Goal: Task Accomplishment & Management: Complete application form

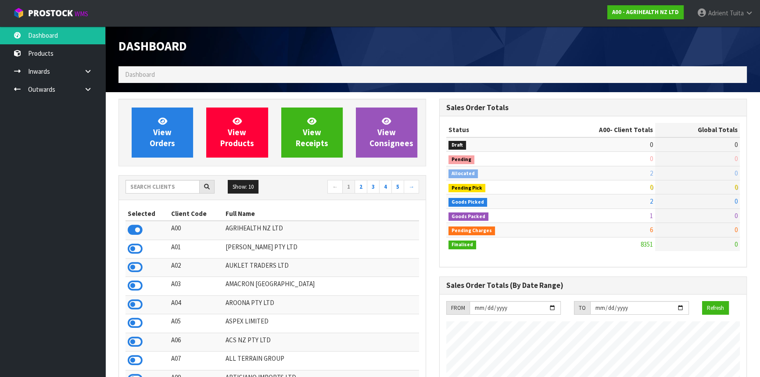
scroll to position [664, 320]
drag, startPoint x: 172, startPoint y: 185, endPoint x: 167, endPoint y: 180, distance: 6.5
click at [172, 185] on input "text" at bounding box center [163, 187] width 74 height 14
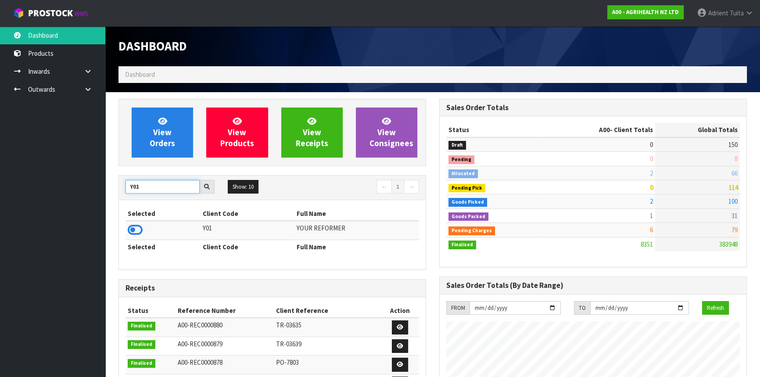
type input "Y01"
drag, startPoint x: 136, startPoint y: 230, endPoint x: 148, endPoint y: 180, distance: 51.8
click at [136, 227] on icon at bounding box center [135, 229] width 15 height 13
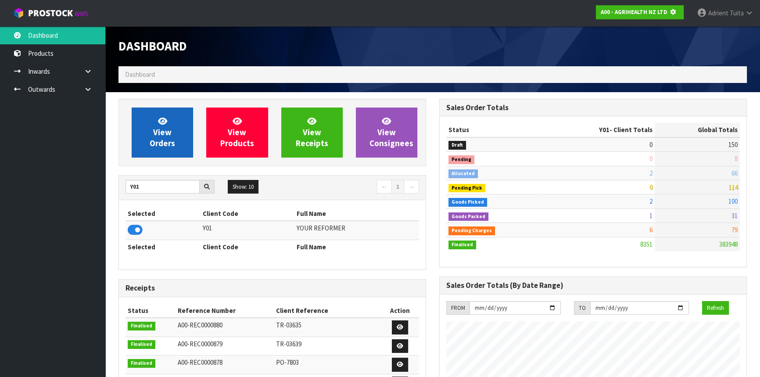
scroll to position [547, 320]
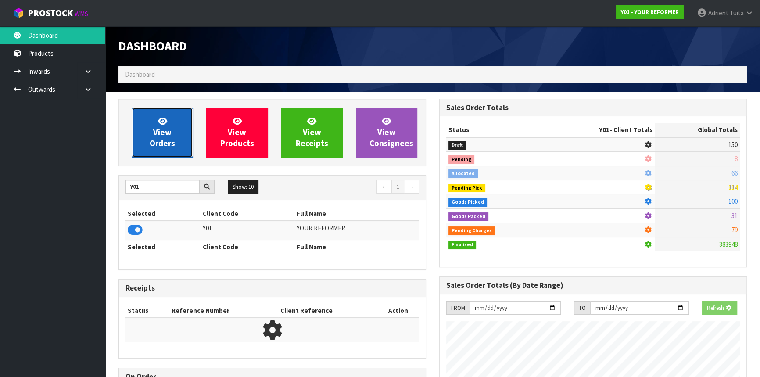
click at [160, 148] on span "View Orders" at bounding box center [162, 132] width 25 height 33
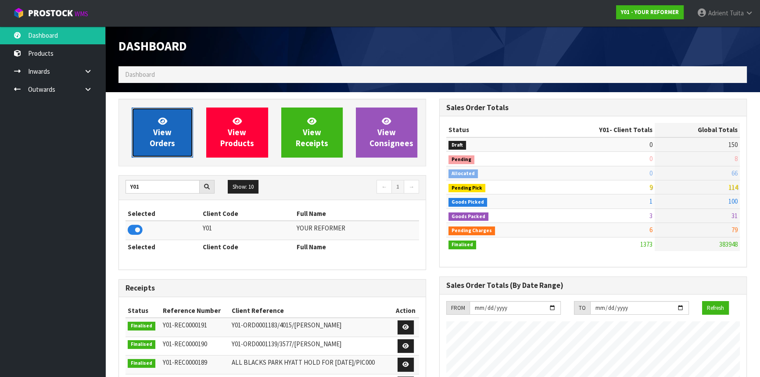
scroll to position [607, 320]
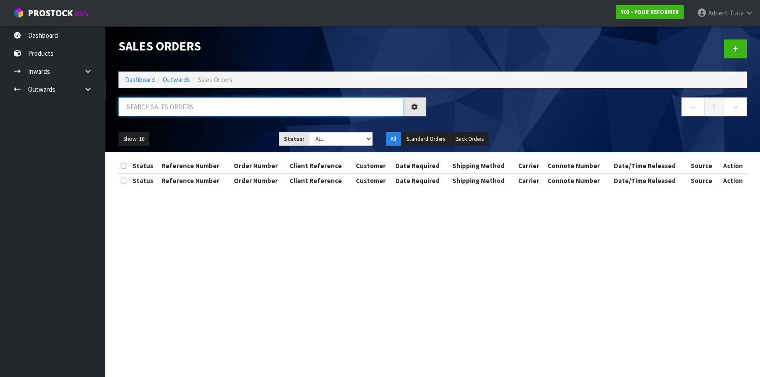
click at [173, 114] on input "text" at bounding box center [261, 106] width 285 height 19
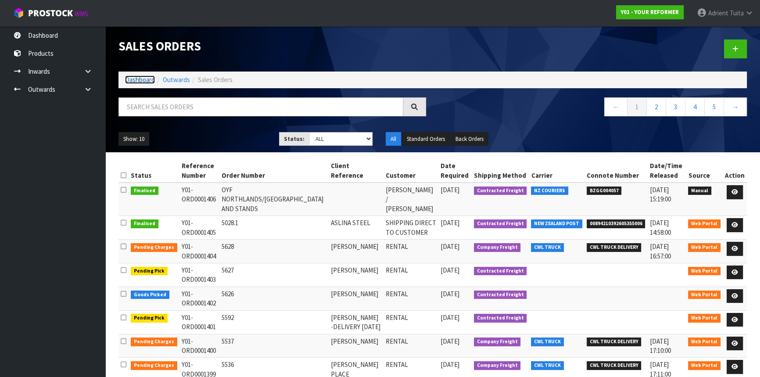
click at [148, 81] on link "Dashboard" at bounding box center [140, 80] width 30 height 8
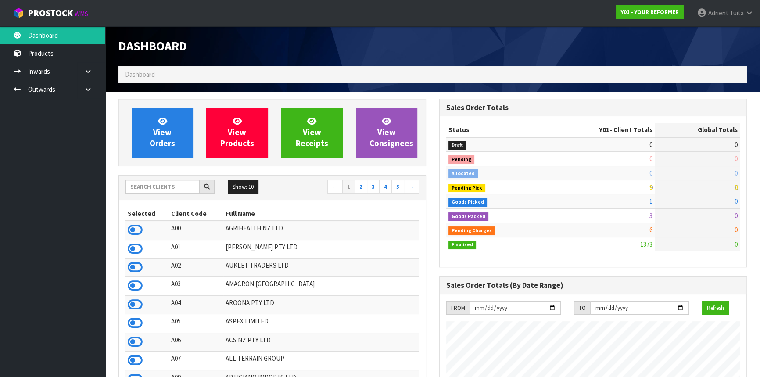
scroll to position [607, 320]
click at [145, 187] on input "text" at bounding box center [163, 187] width 74 height 14
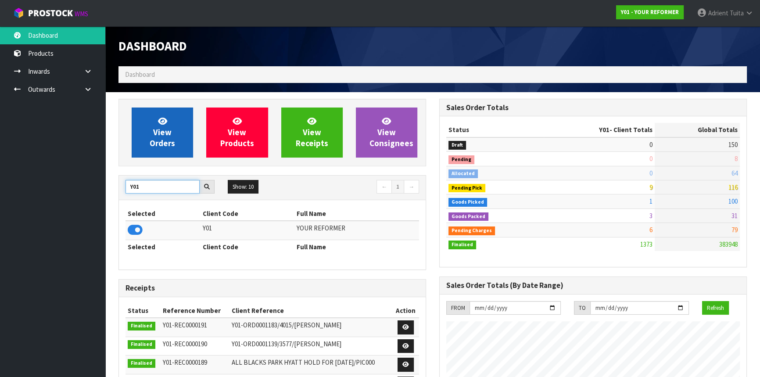
type input "Y01"
click at [147, 150] on link "View Orders" at bounding box center [162, 133] width 61 height 50
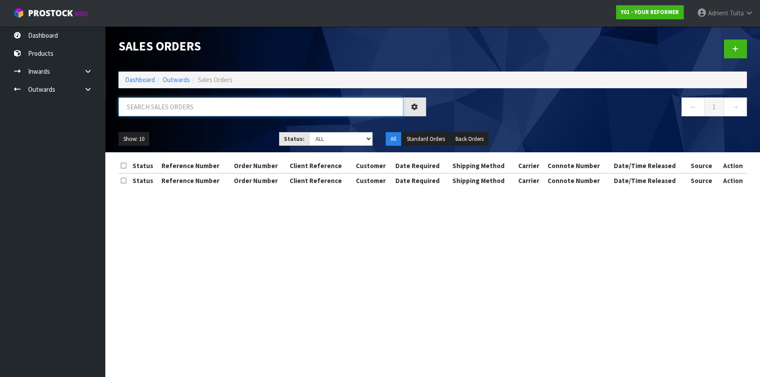
click at [171, 106] on input "text" at bounding box center [261, 106] width 285 height 19
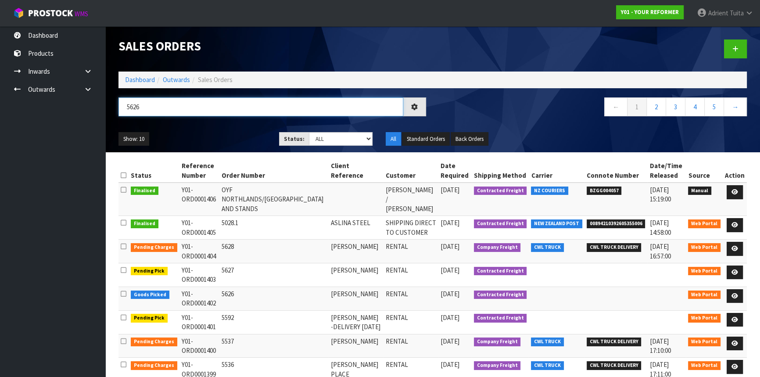
type input "5626"
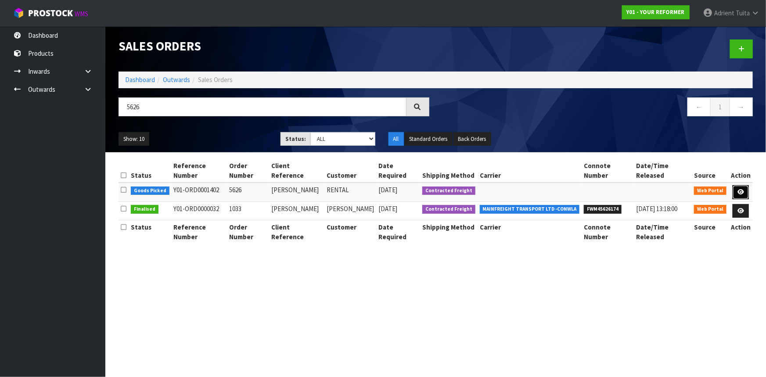
click at [735, 185] on link at bounding box center [741, 192] width 16 height 14
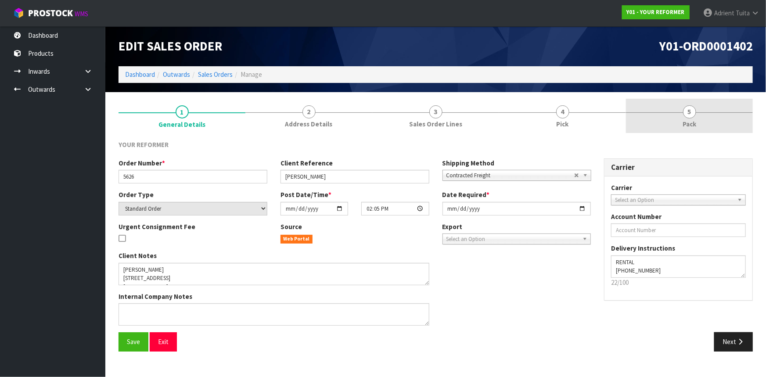
click at [672, 116] on link "5 Pack" at bounding box center [689, 116] width 127 height 35
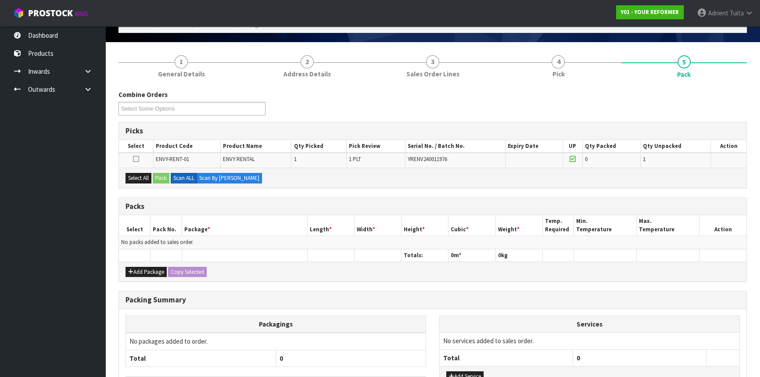
scroll to position [115, 0]
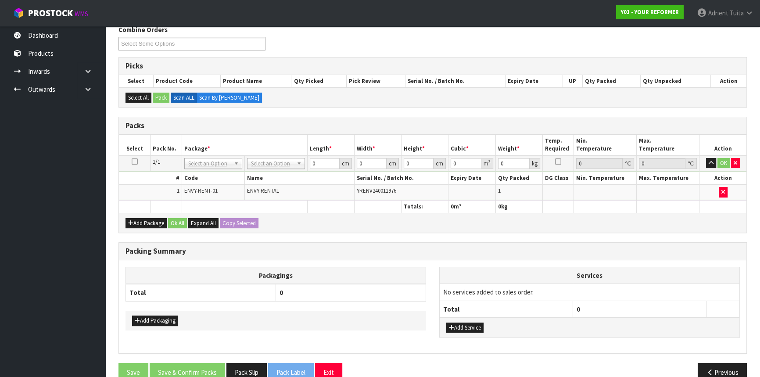
drag, startPoint x: 256, startPoint y: 159, endPoint x: 255, endPoint y: 171, distance: 11.9
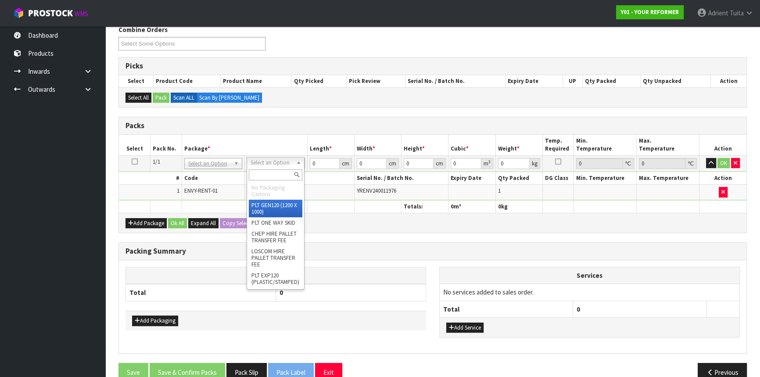
click at [255, 171] on input "text" at bounding box center [276, 174] width 54 height 11
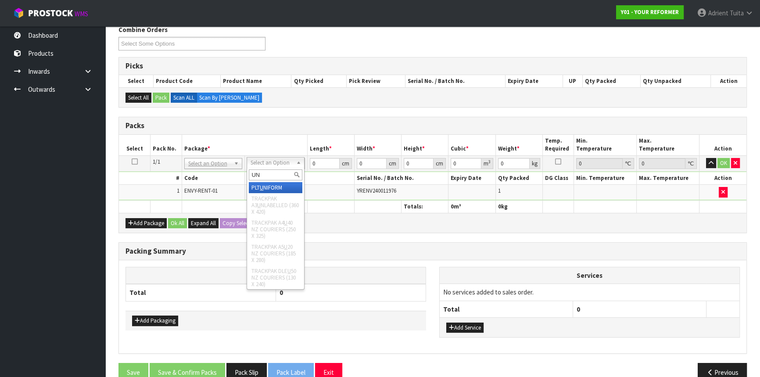
type input "UNI"
type input "115"
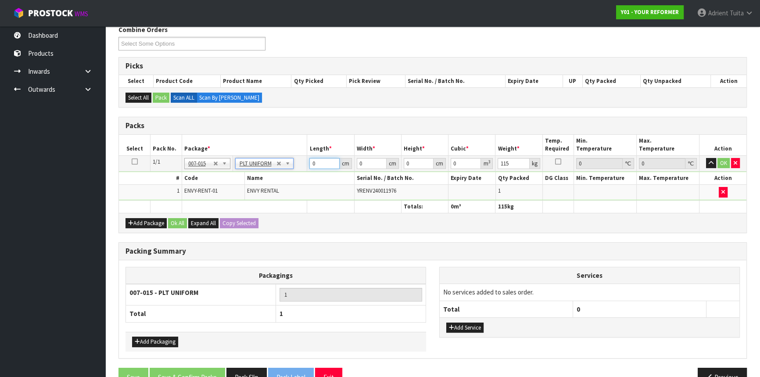
click at [321, 166] on input "0" at bounding box center [324, 163] width 30 height 11
type input "260"
type input "74"
type input "4"
type input "0.07696"
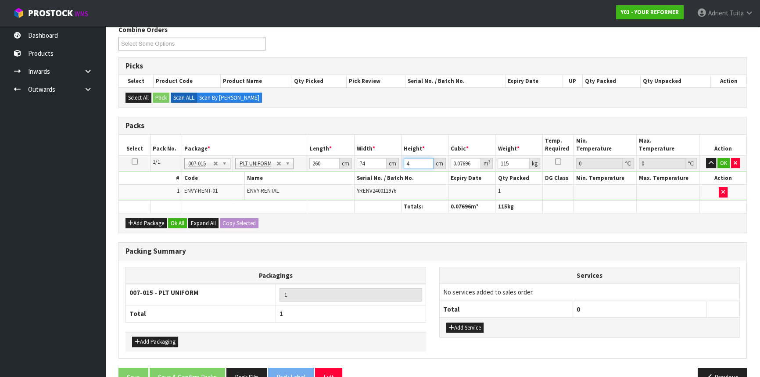
type input "42"
type input "0.80808"
type input "42"
type input "115"
click at [726, 162] on button "OK" at bounding box center [724, 163] width 12 height 11
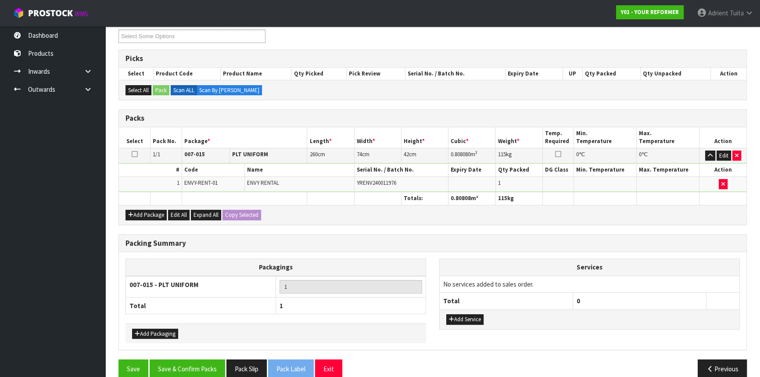
scroll to position [135, 0]
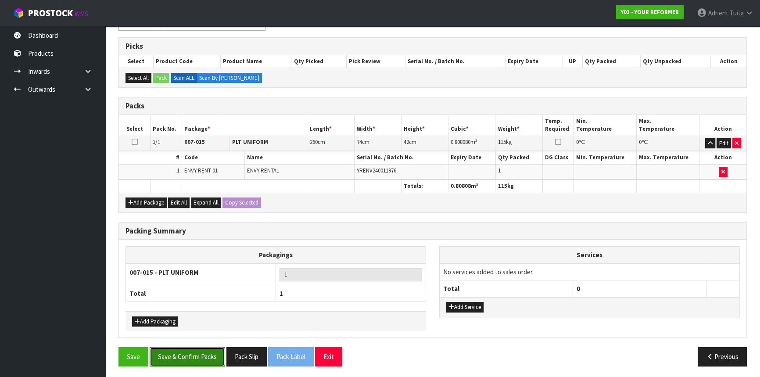
click at [194, 348] on button "Save & Confirm Packs" at bounding box center [188, 356] width 76 height 19
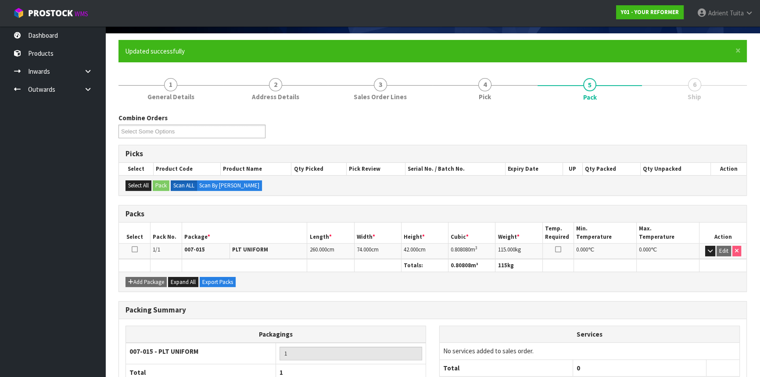
scroll to position [119, 0]
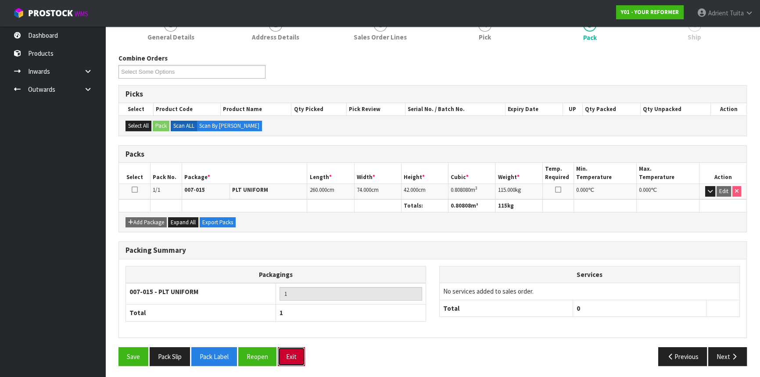
drag, startPoint x: 300, startPoint y: 347, endPoint x: 277, endPoint y: 302, distance: 50.1
click at [299, 348] on button "Exit" at bounding box center [291, 356] width 27 height 19
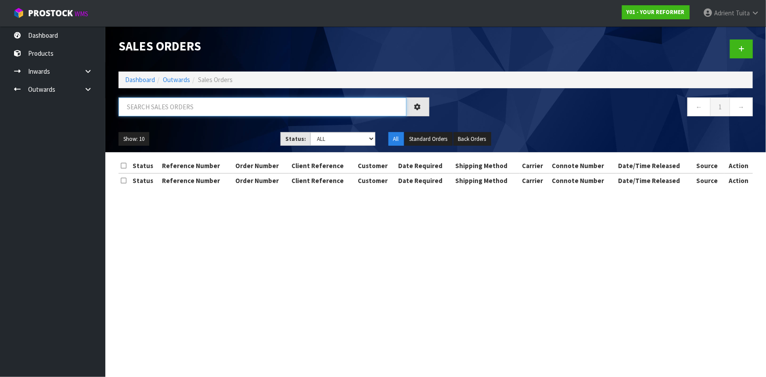
click at [259, 112] on input "text" at bounding box center [263, 106] width 288 height 19
click at [263, 110] on input "text" at bounding box center [263, 106] width 288 height 19
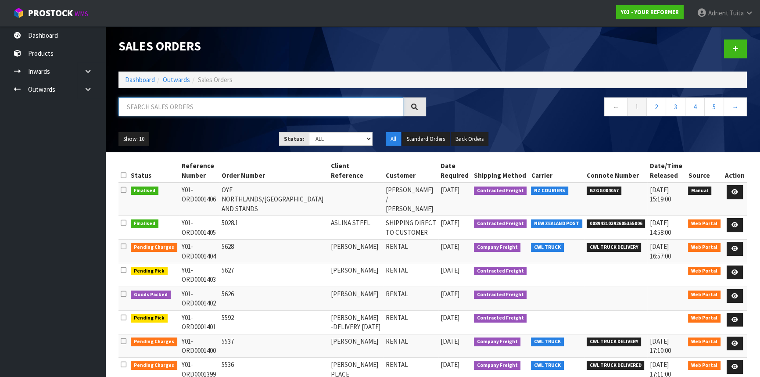
type input "3"
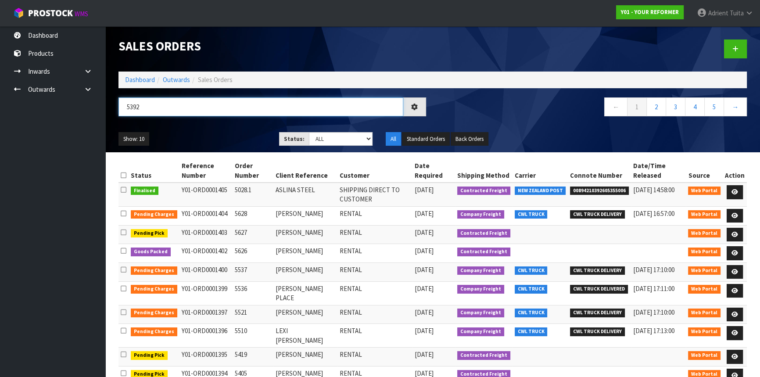
type input "5392"
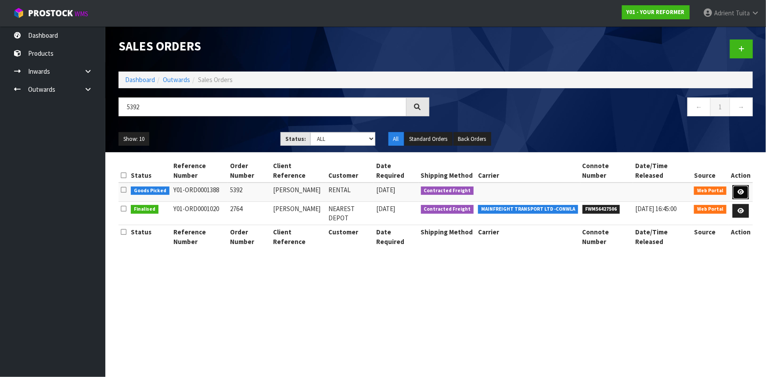
click at [734, 185] on link at bounding box center [741, 192] width 16 height 14
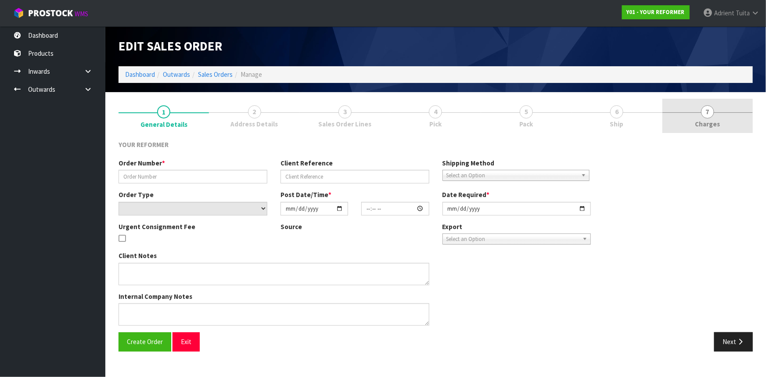
type input "5392"
type input "[PERSON_NAME]"
select select "number:0"
type input "[DATE]"
type input "12:15:00.000"
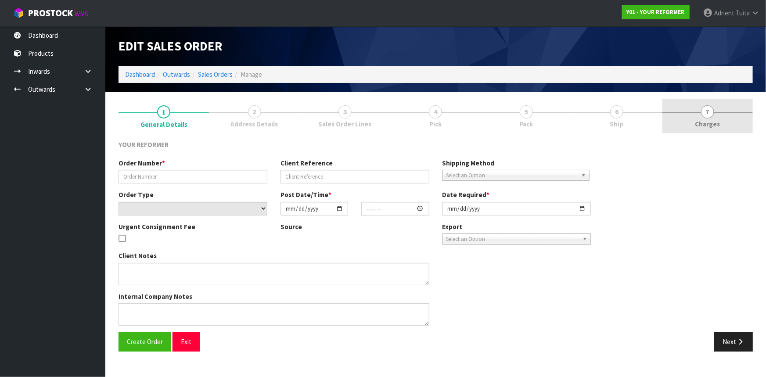
type input "[DATE]"
type textarea "[PERSON_NAME] [STREET_ADDRESS] [PHONE_NUMBER]"
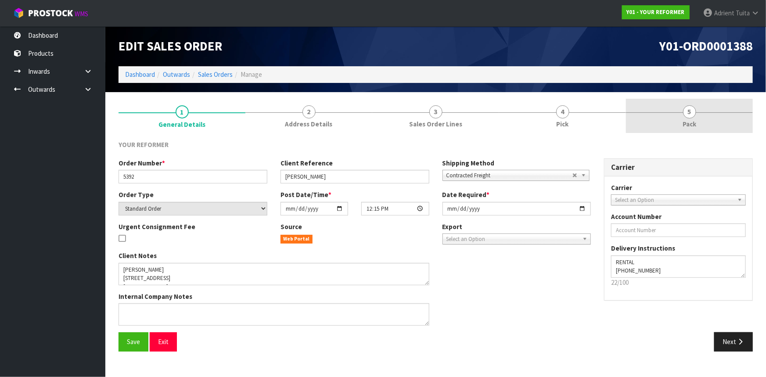
click at [701, 121] on link "5 Pack" at bounding box center [689, 116] width 127 height 35
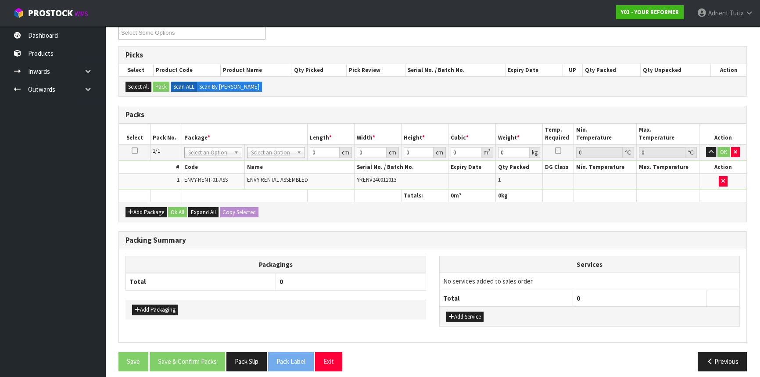
scroll to position [131, 0]
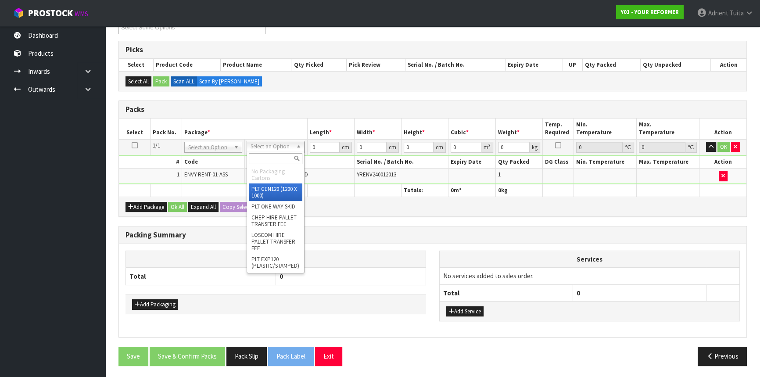
drag, startPoint x: 256, startPoint y: 145, endPoint x: 257, endPoint y: 157, distance: 12.3
click at [257, 157] on input "text" at bounding box center [276, 158] width 54 height 11
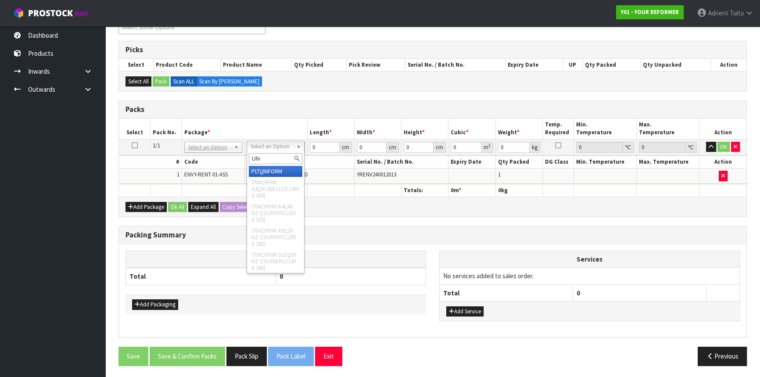
type input "UNI"
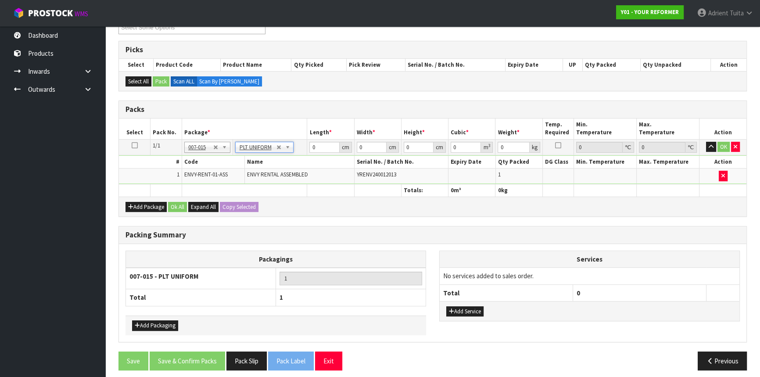
type input "112"
click at [327, 153] on td "0 cm" at bounding box center [330, 147] width 47 height 16
click at [327, 148] on input "0" at bounding box center [324, 147] width 30 height 11
type input "260"
type input "74"
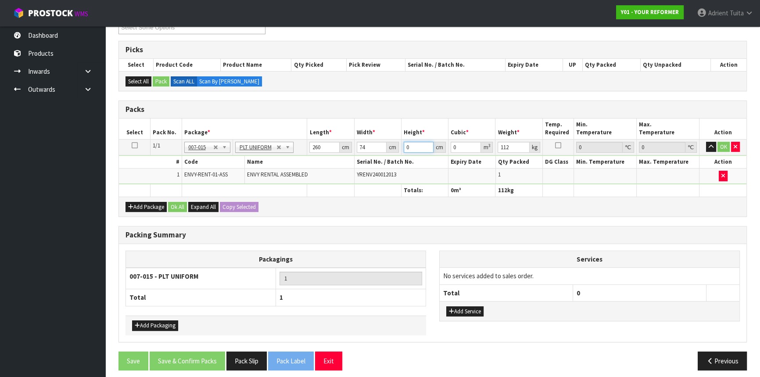
type input "4"
type input "0.07696"
type input "42"
type input "0.80808"
type input "42"
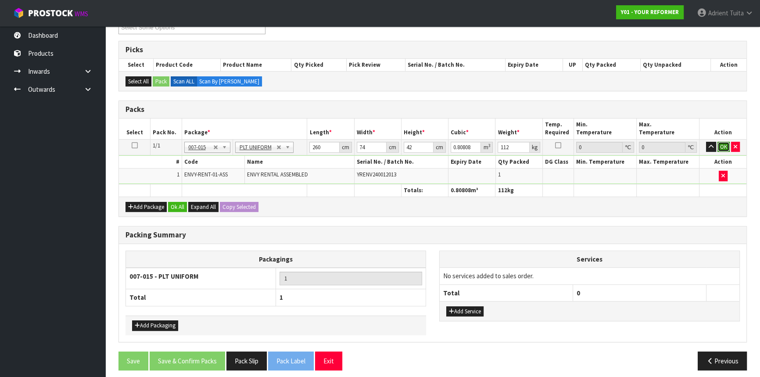
click at [722, 145] on button "OK" at bounding box center [724, 147] width 12 height 11
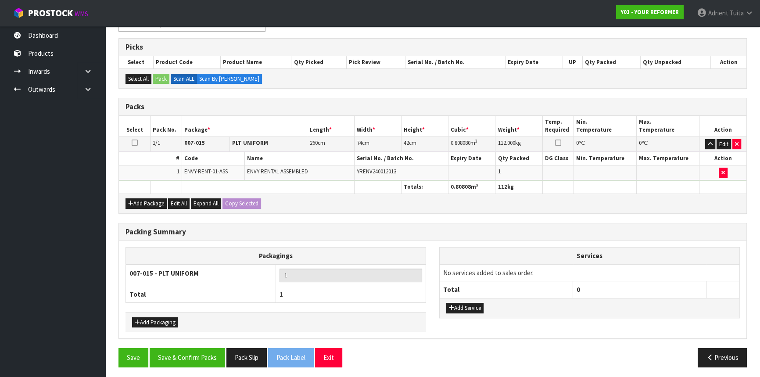
scroll to position [135, 0]
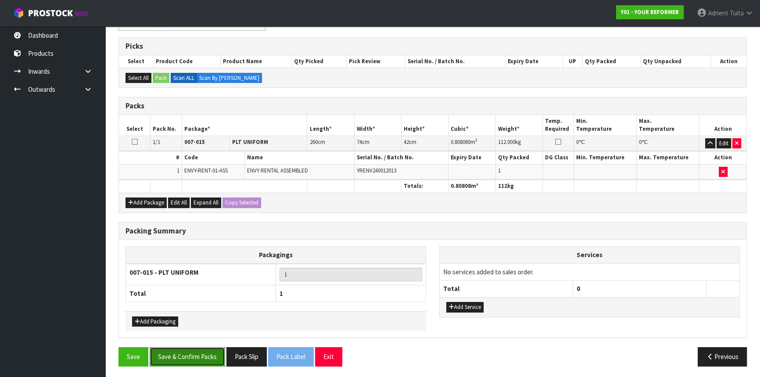
click at [190, 350] on button "Save & Confirm Packs" at bounding box center [188, 356] width 76 height 19
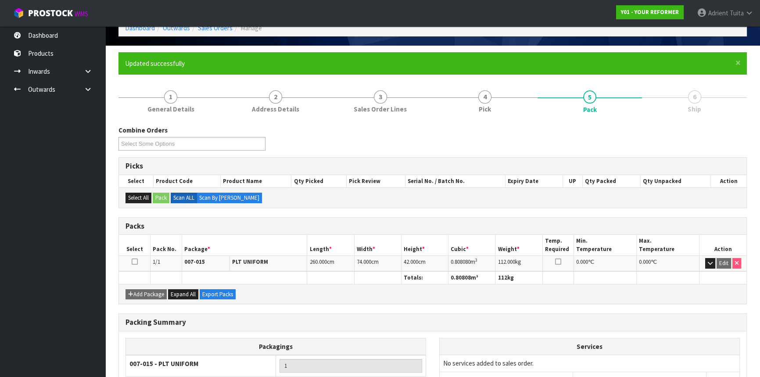
scroll to position [119, 0]
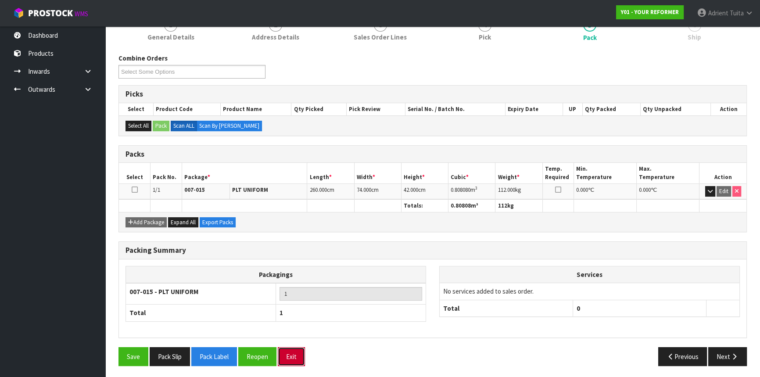
click at [289, 358] on button "Exit" at bounding box center [291, 356] width 27 height 19
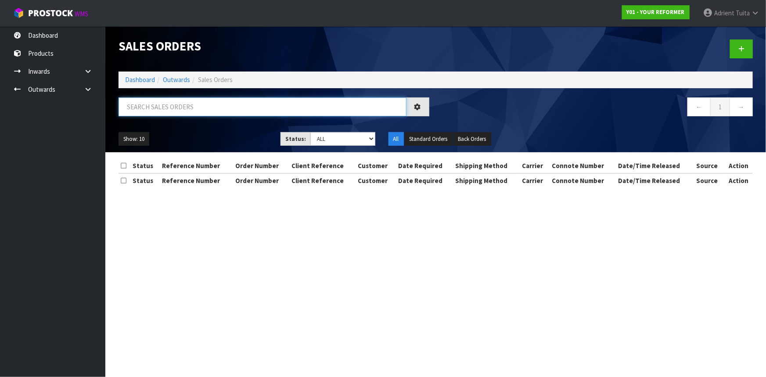
click at [220, 108] on input "text" at bounding box center [263, 106] width 288 height 19
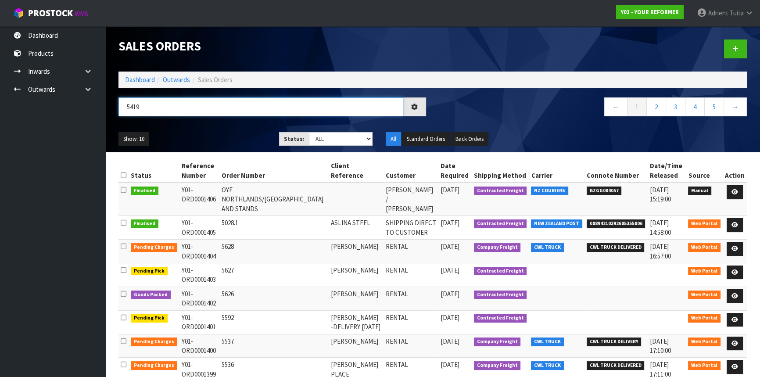
type input "5419"
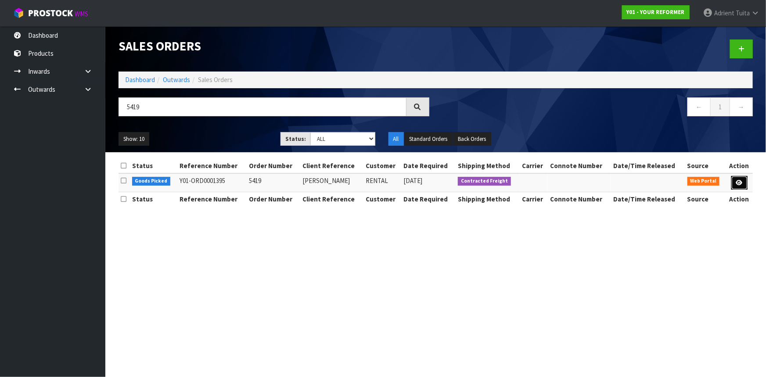
click at [738, 178] on link at bounding box center [739, 183] width 16 height 14
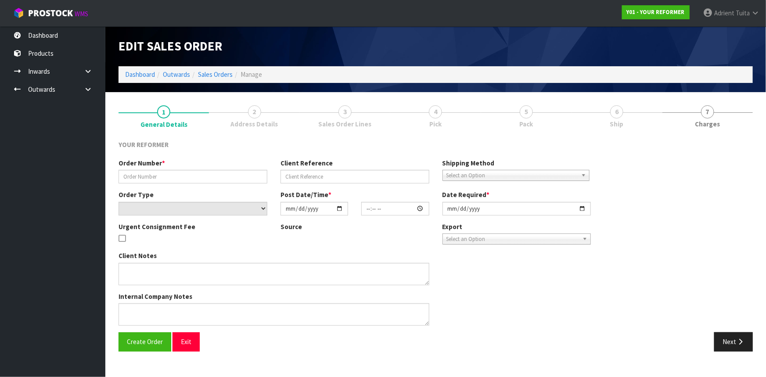
type input "5419"
type input "[PERSON_NAME]"
select select "number:0"
type input "[DATE]"
type input "13:52:00.000"
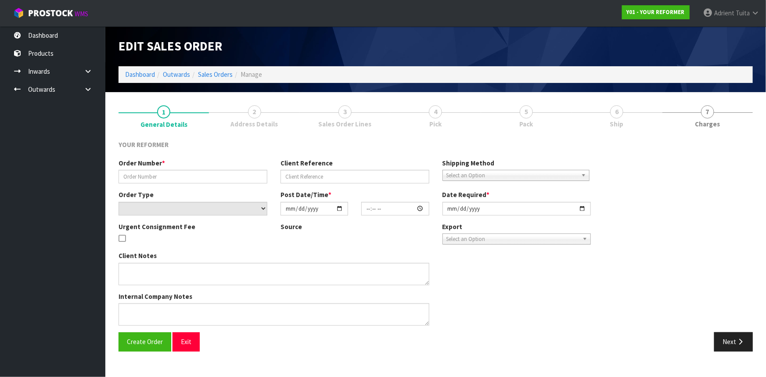
type input "[DATE]"
type textarea "[PERSON_NAME] [STREET_ADDRESS] [PHONE_NUMBER]"
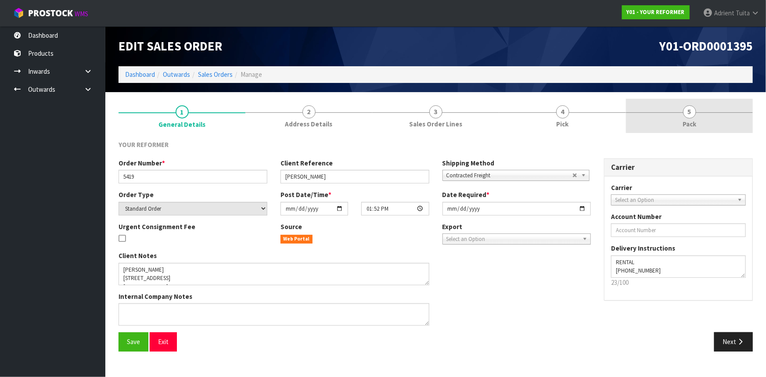
click at [694, 108] on span "5" at bounding box center [689, 111] width 13 height 13
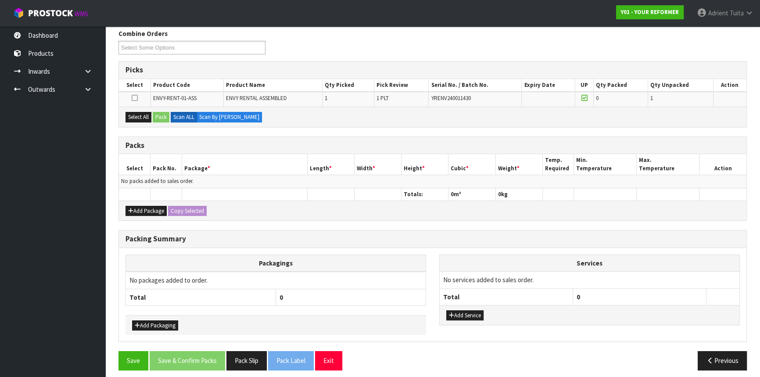
scroll to position [115, 0]
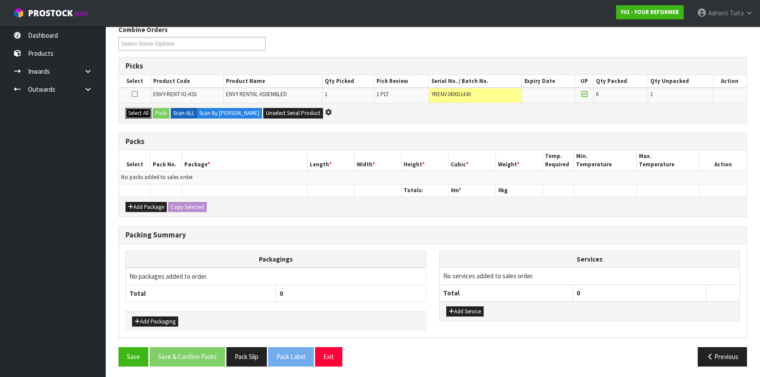
click at [129, 109] on button "Select All" at bounding box center [139, 113] width 26 height 11
click at [156, 115] on button "Pack" at bounding box center [161, 113] width 17 height 11
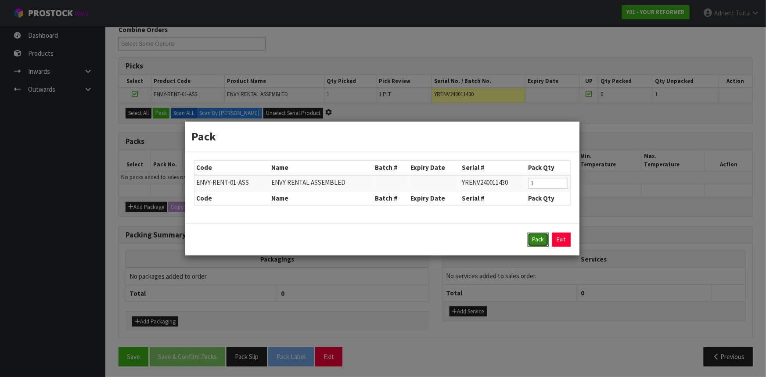
click at [538, 237] on button "Pack" at bounding box center [538, 240] width 21 height 14
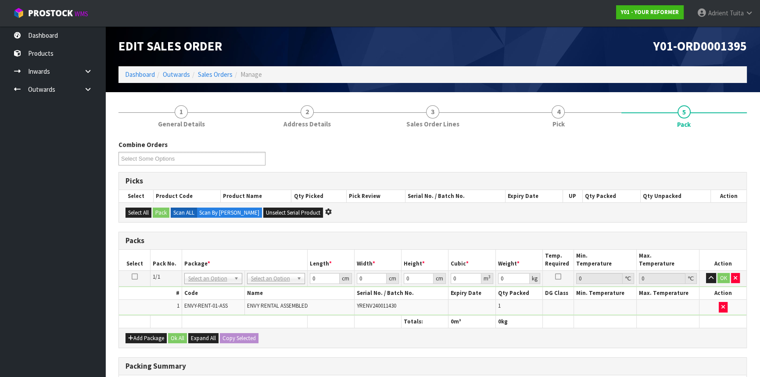
scroll to position [131, 0]
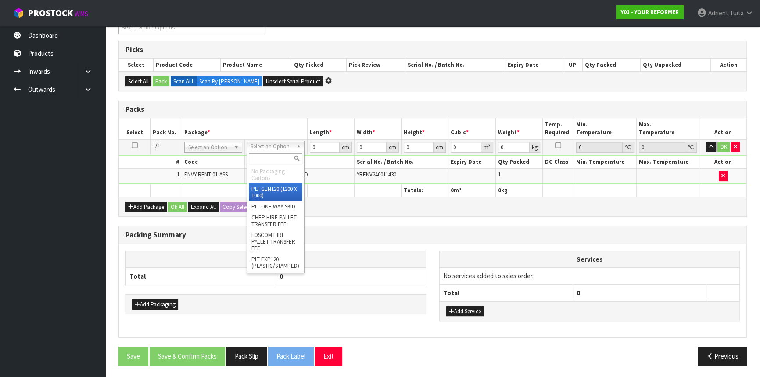
click at [272, 161] on input "text" at bounding box center [276, 158] width 54 height 11
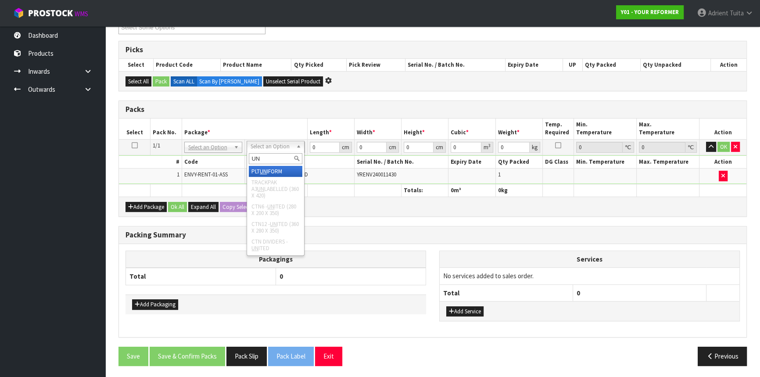
type input "UN"
type input "112"
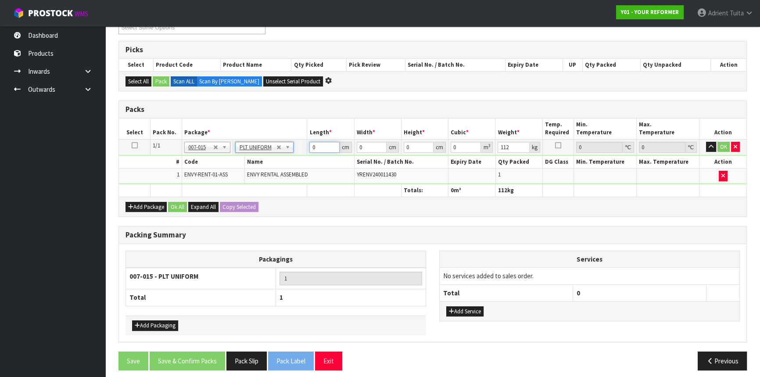
click at [309, 147] on input "0" at bounding box center [324, 147] width 30 height 11
type input "24"
type input "74"
type input "4"
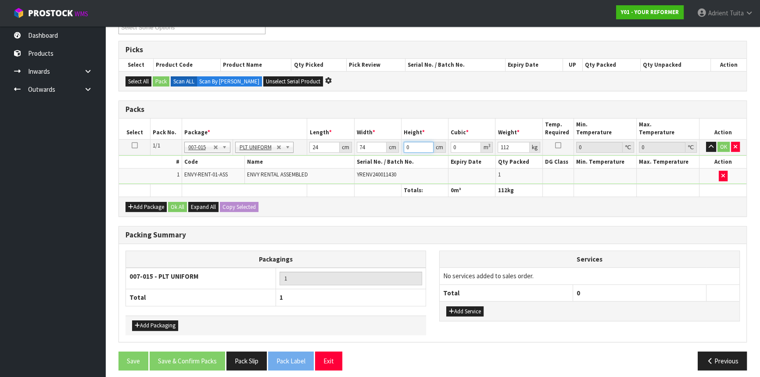
type input "0.007104"
type input "42"
type input "0.074592"
type input "42"
click button "OK" at bounding box center [724, 147] width 12 height 11
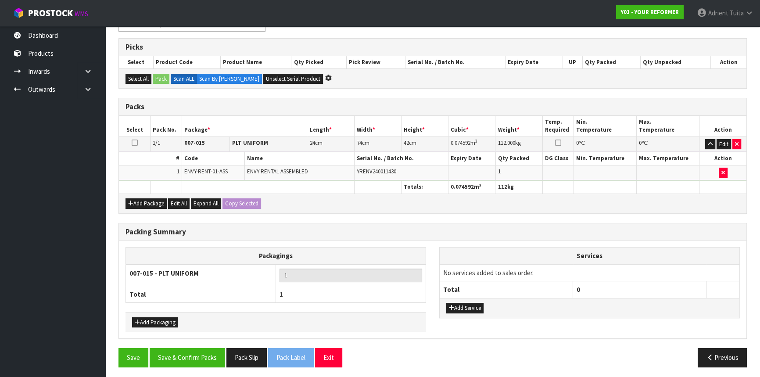
scroll to position [135, 0]
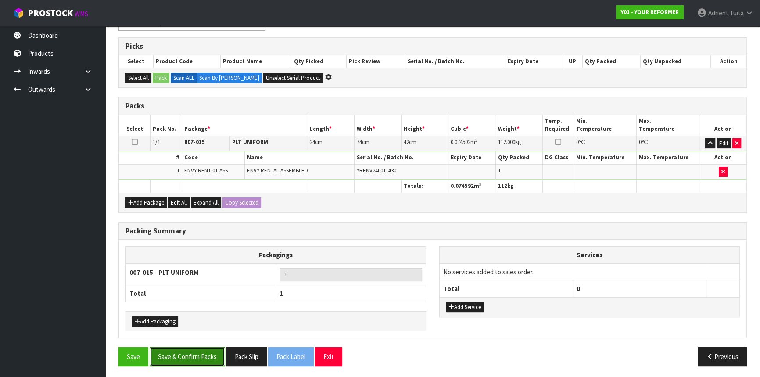
click at [192, 360] on button "Save & Confirm Packs" at bounding box center [188, 356] width 76 height 19
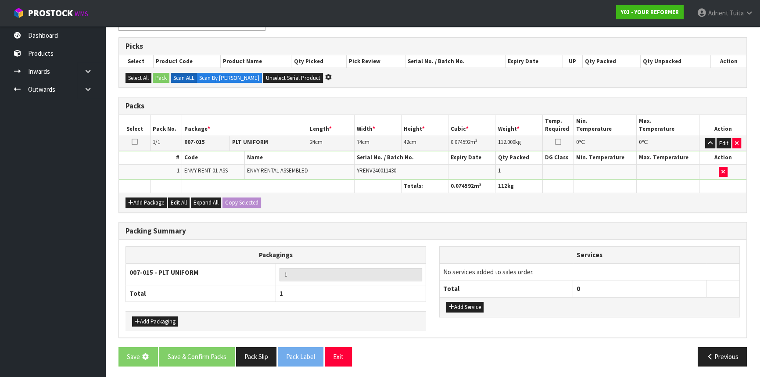
scroll to position [0, 0]
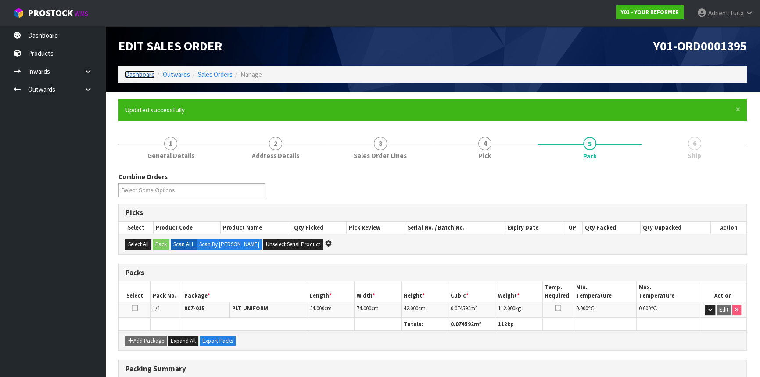
click at [142, 74] on link "Dashboard" at bounding box center [140, 74] width 30 height 8
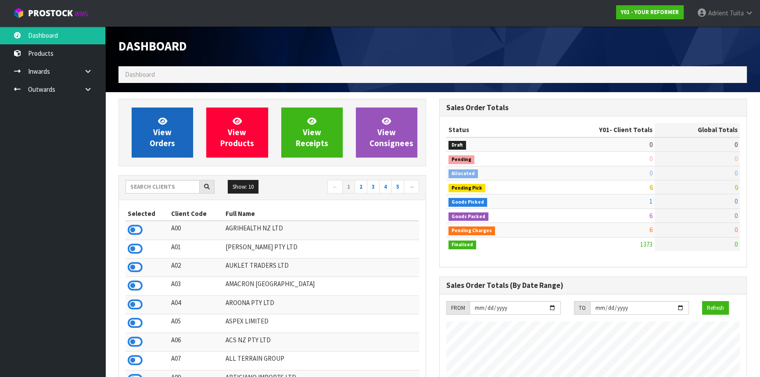
scroll to position [607, 320]
click at [147, 124] on link "View Orders" at bounding box center [162, 133] width 61 height 50
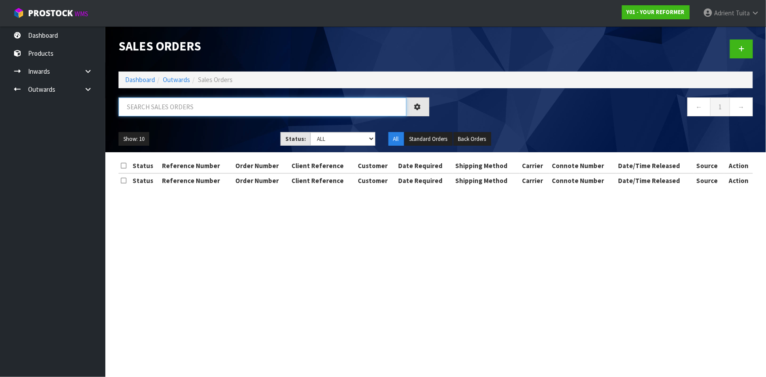
click at [168, 113] on input "text" at bounding box center [263, 106] width 288 height 19
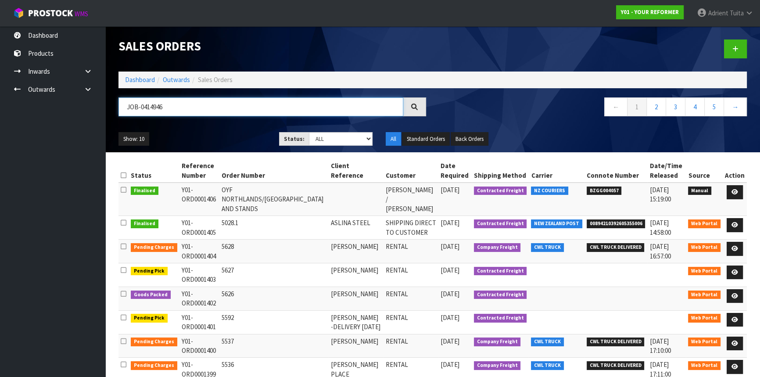
type input "JOB-0414946"
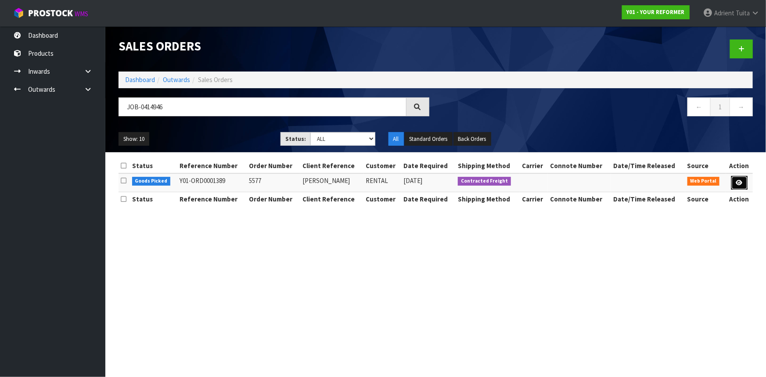
click at [734, 180] on link at bounding box center [739, 183] width 16 height 14
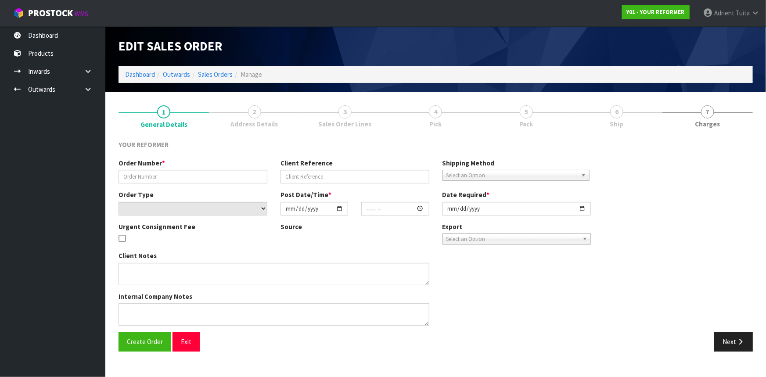
type input "5577"
type input "[PERSON_NAME]"
select select "number:0"
type input "[DATE]"
type input "12:18:00.000"
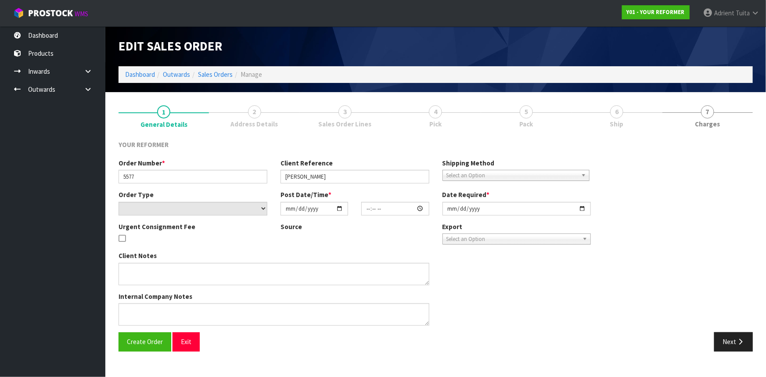
type input "[DATE]"
type textarea "[PERSON_NAME] [STREET_ADDRESS] [PHONE_NUMBER]"
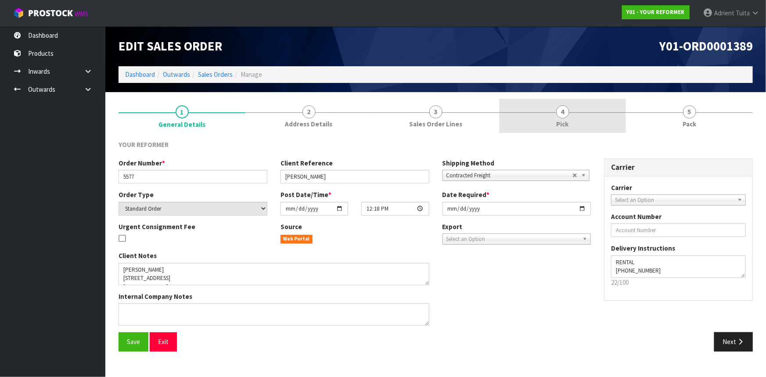
click at [572, 117] on link "4 Pick" at bounding box center [562, 116] width 127 height 35
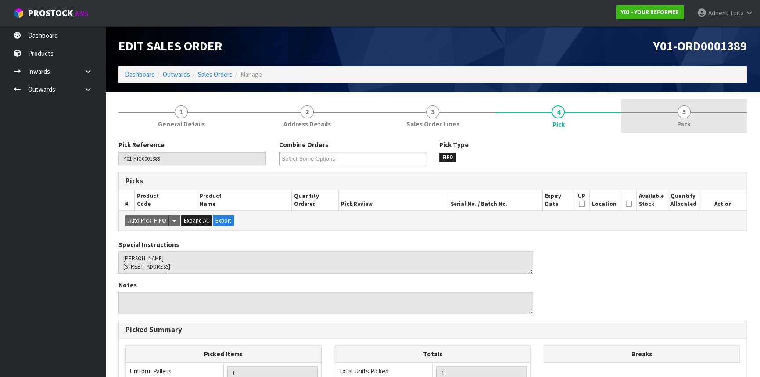
click at [682, 118] on span "5" at bounding box center [684, 111] width 13 height 13
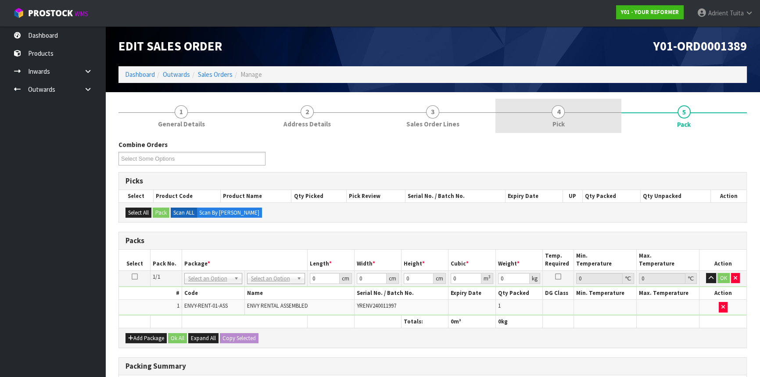
click at [586, 122] on link "4 Pick" at bounding box center [559, 116] width 126 height 35
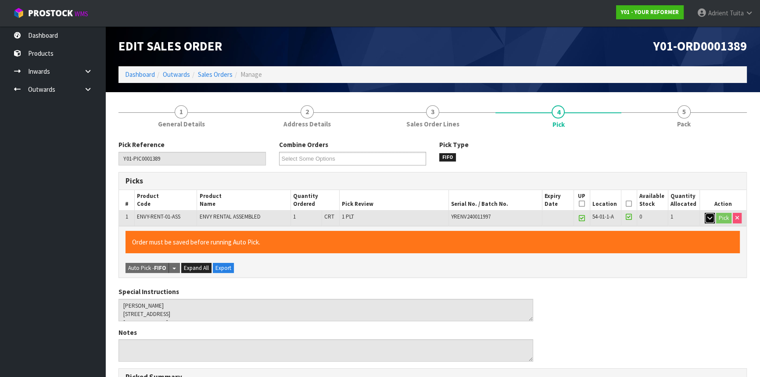
click at [713, 221] on button "button" at bounding box center [710, 218] width 10 height 11
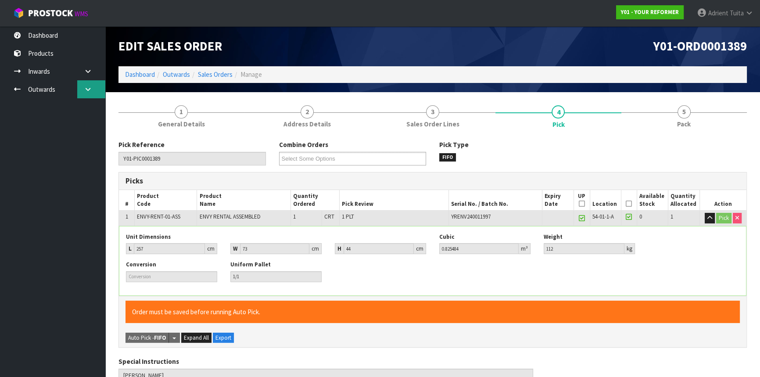
click at [86, 92] on icon at bounding box center [88, 89] width 8 height 7
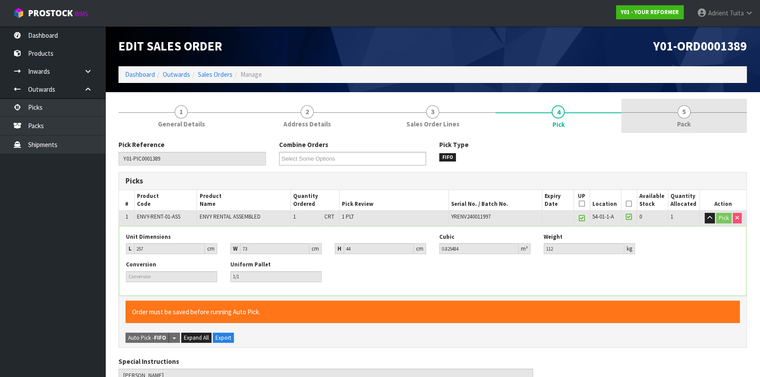
click at [678, 127] on span "Pack" at bounding box center [684, 123] width 14 height 9
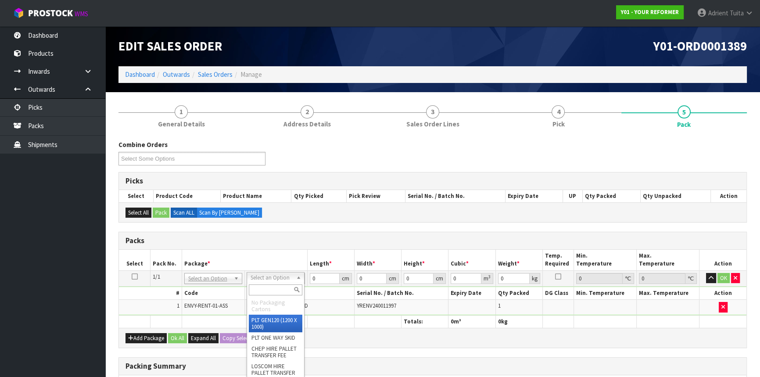
click at [268, 290] on input "text" at bounding box center [276, 289] width 54 height 11
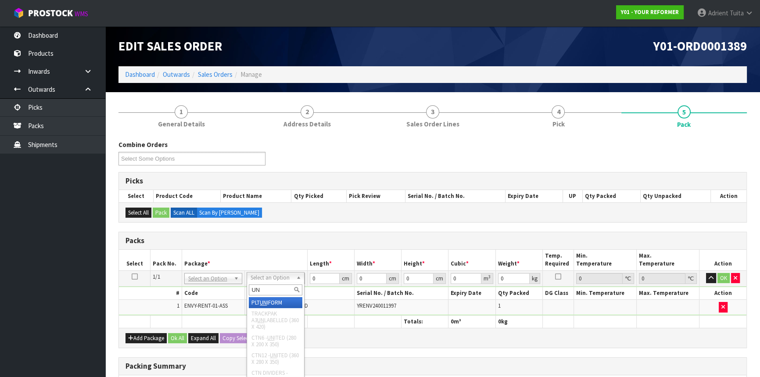
type input "UN"
drag, startPoint x: 264, startPoint y: 300, endPoint x: 302, endPoint y: 288, distance: 39.6
type input "112"
click at [309, 281] on input "0" at bounding box center [324, 278] width 30 height 11
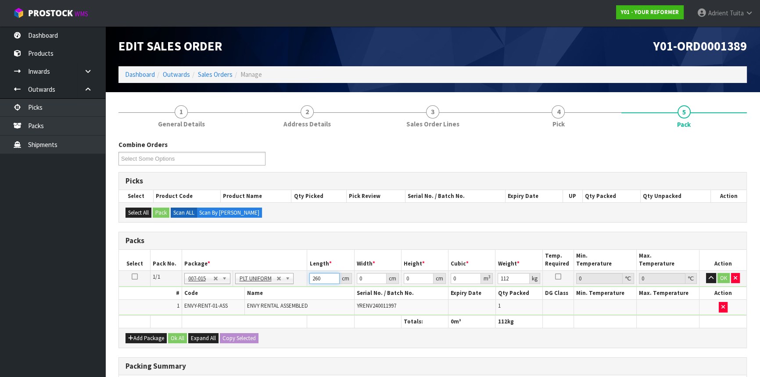
type input "260"
type input "74"
type input "4"
type input "0.07696"
type input "42"
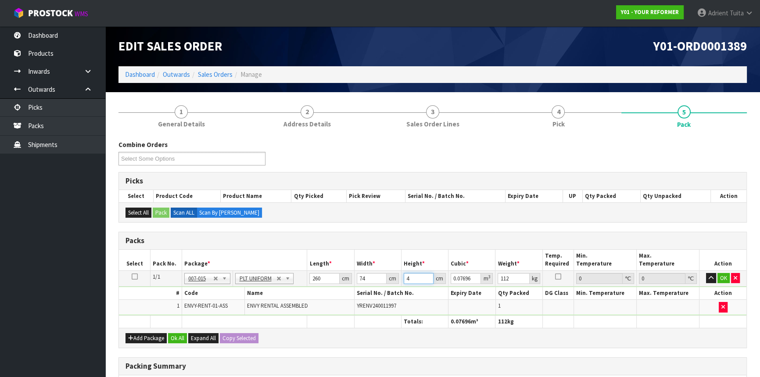
type input "0.80808"
type input "42"
click button "OK" at bounding box center [724, 278] width 12 height 11
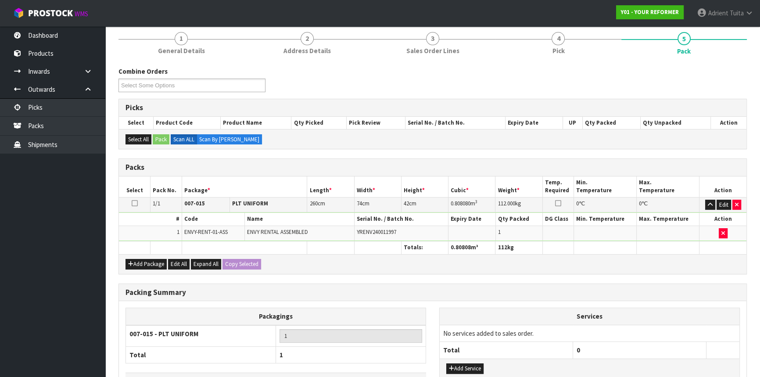
scroll to position [135, 0]
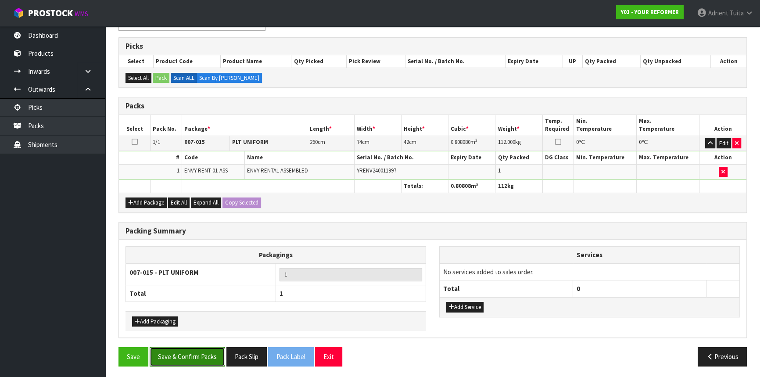
click at [197, 357] on button "Save & Confirm Packs" at bounding box center [188, 356] width 76 height 19
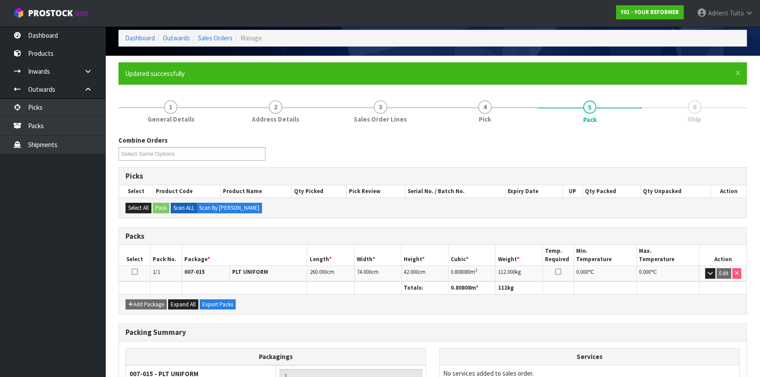
scroll to position [0, 0]
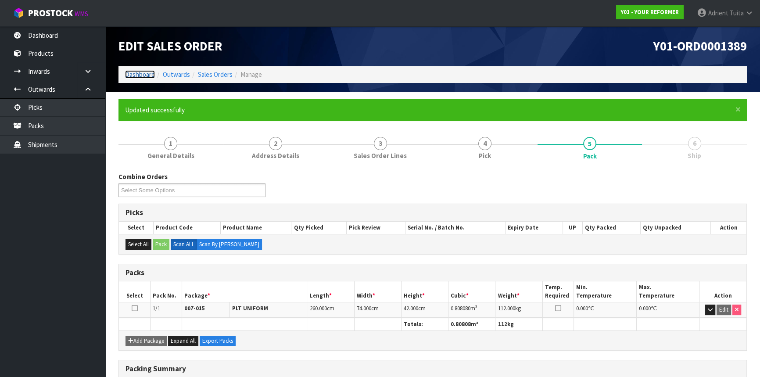
click at [141, 71] on link "Dashboard" at bounding box center [140, 74] width 30 height 8
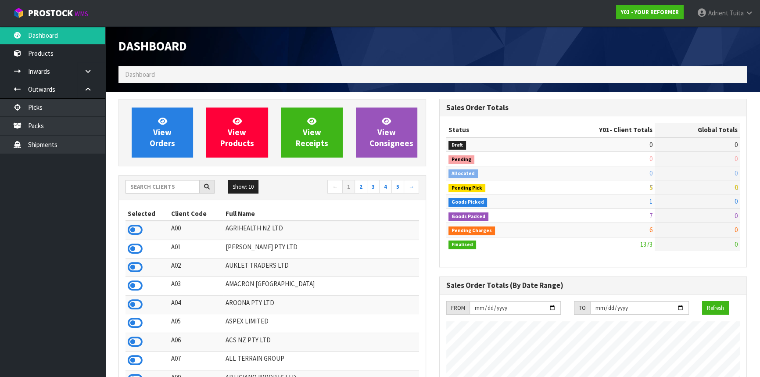
scroll to position [607, 320]
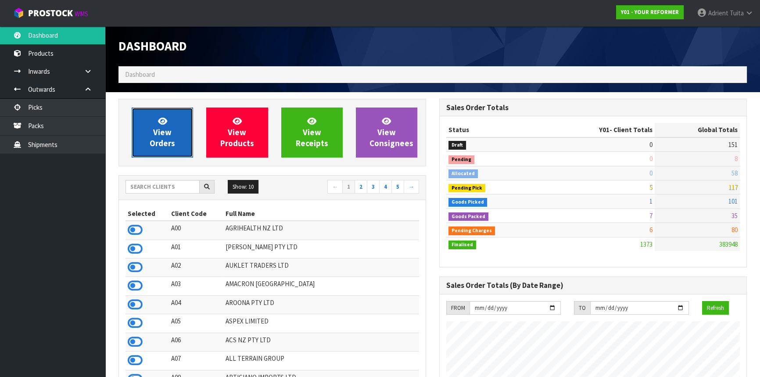
click at [160, 126] on span "View Orders" at bounding box center [162, 132] width 25 height 33
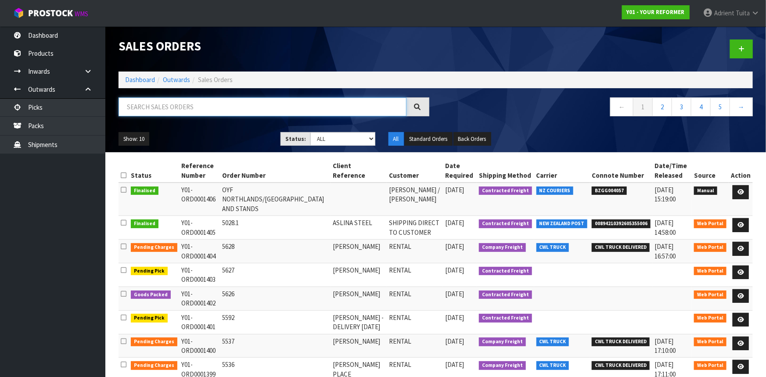
click at [174, 108] on input "text" at bounding box center [263, 106] width 288 height 19
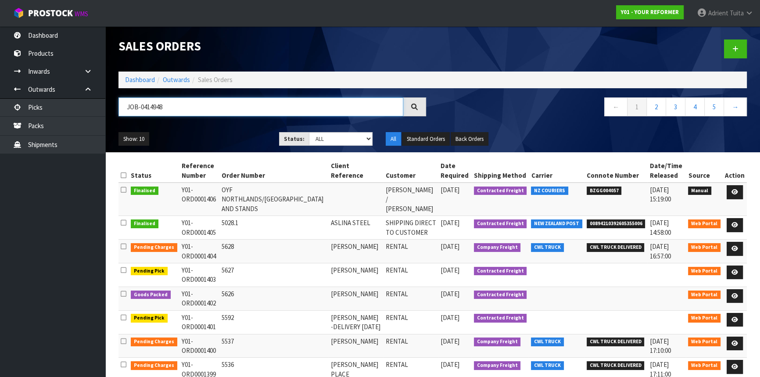
type input "JOB-0414948"
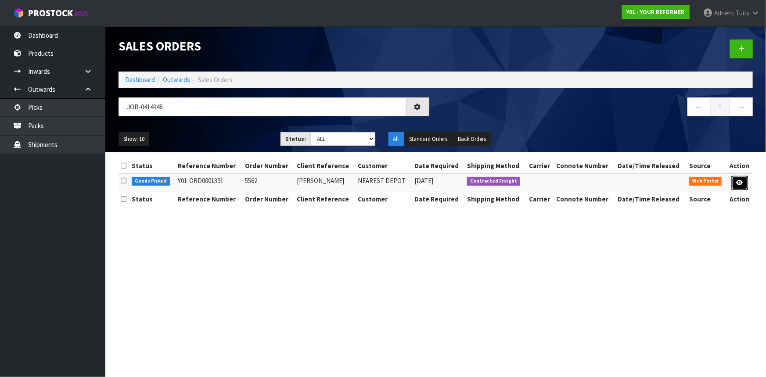
click at [738, 184] on icon at bounding box center [740, 183] width 7 height 6
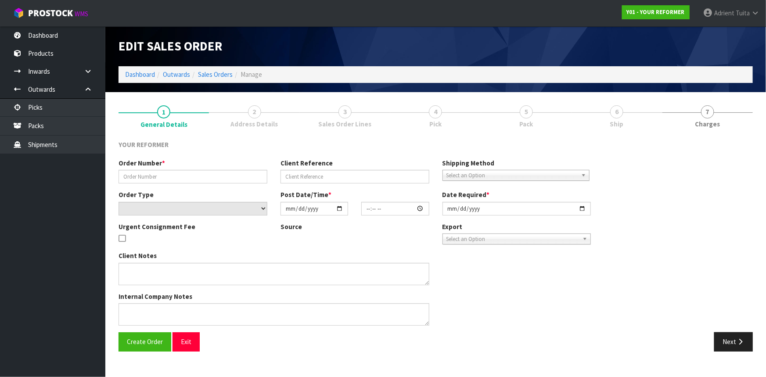
type input "5562"
type input "[PERSON_NAME]"
select select "number:0"
type input "[DATE]"
type input "12:26:00.000"
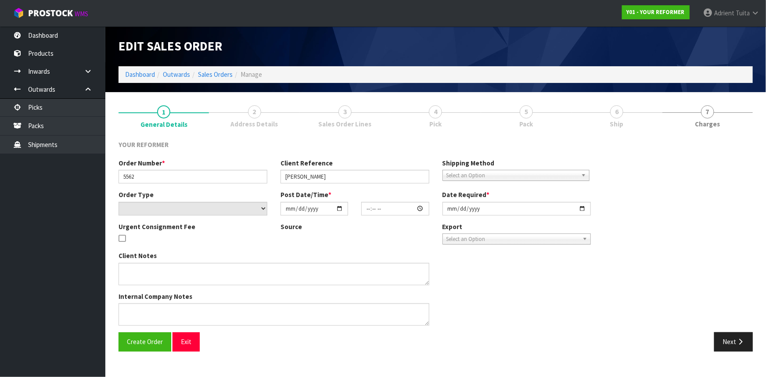
type input "[DATE]"
type textarea "[PERSON_NAME] [STREET_ADDRESS][PERSON_NAME] [PHONE_NUMBER]"
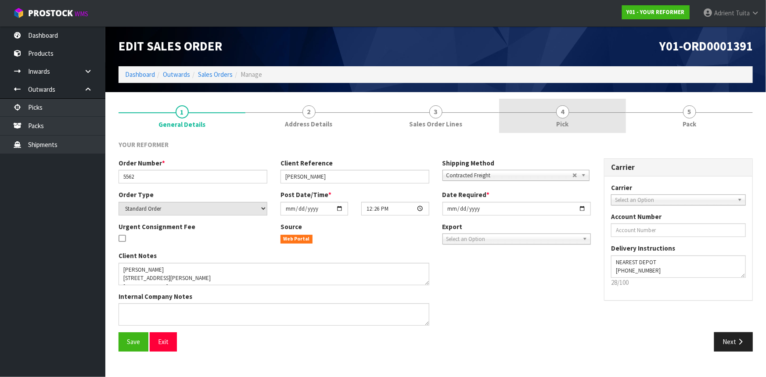
click at [587, 122] on link "4 Pick" at bounding box center [562, 116] width 127 height 35
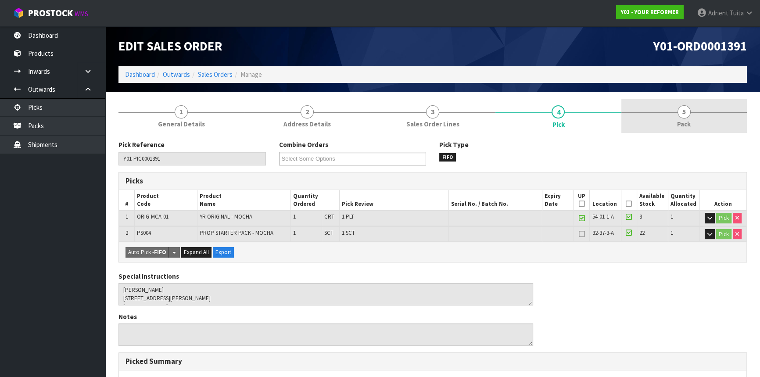
click at [648, 118] on link "5 Pack" at bounding box center [685, 116] width 126 height 35
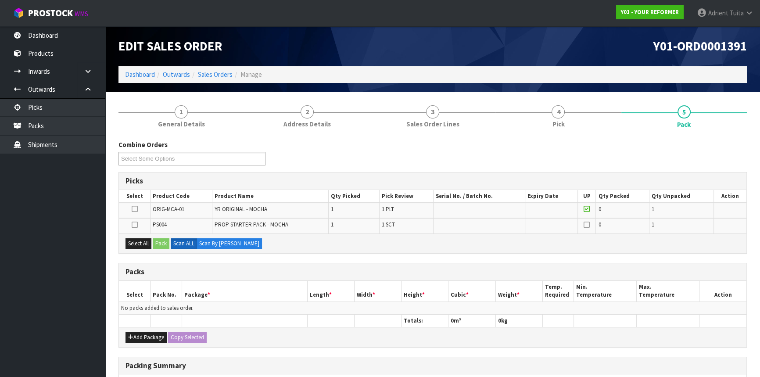
click at [135, 209] on icon at bounding box center [135, 209] width 6 height 0
click at [0, 0] on input "checkbox" at bounding box center [0, 0] width 0 height 0
click at [163, 245] on button "Pack" at bounding box center [161, 243] width 17 height 11
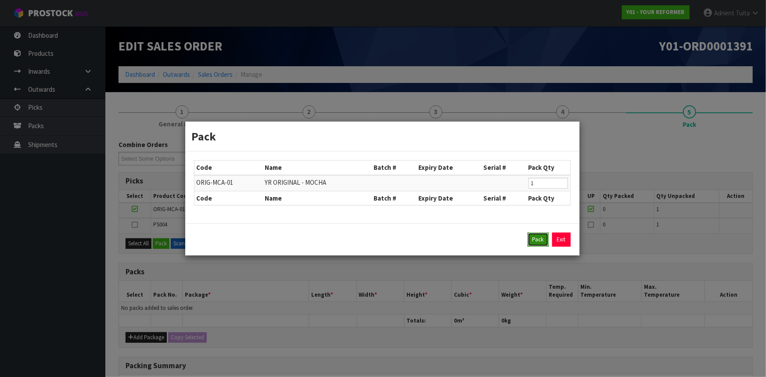
click at [534, 237] on button "Pack" at bounding box center [538, 240] width 21 height 14
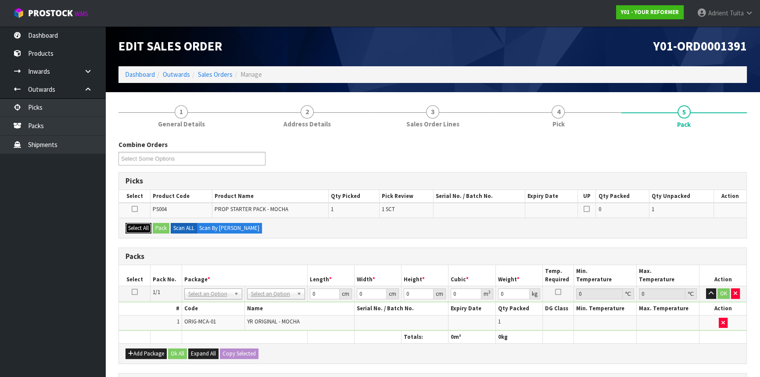
click at [138, 228] on button "Select All" at bounding box center [139, 228] width 26 height 11
click at [162, 227] on button "Pack" at bounding box center [161, 228] width 17 height 11
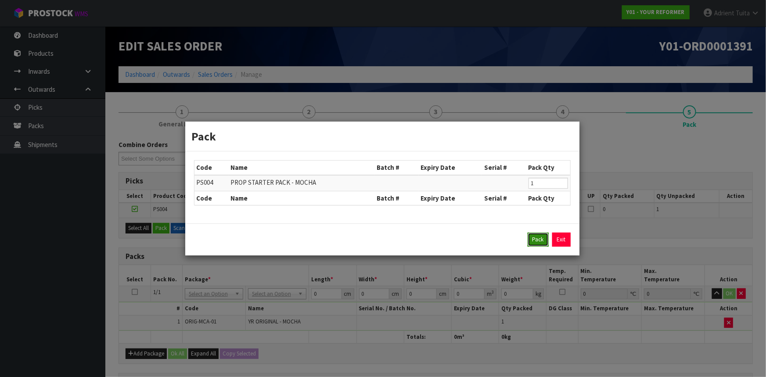
click at [536, 241] on button "Pack" at bounding box center [538, 240] width 21 height 14
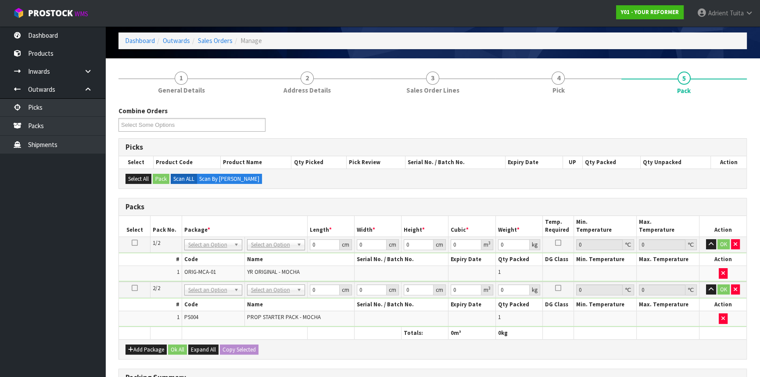
scroll to position [79, 0]
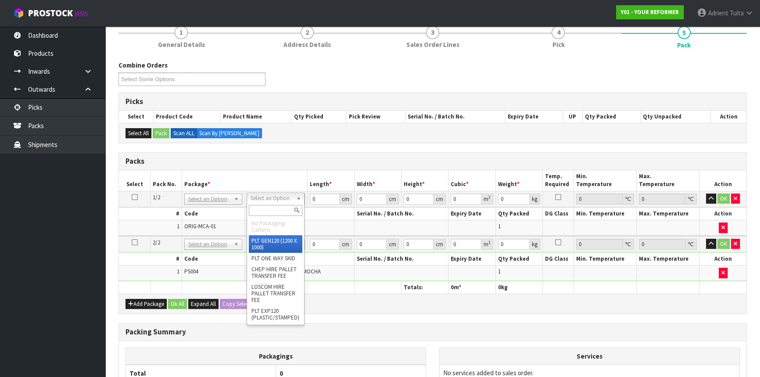
click at [277, 207] on input "text" at bounding box center [276, 210] width 54 height 11
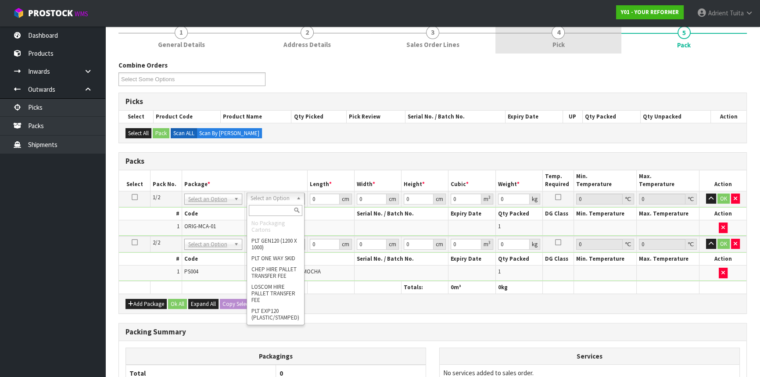
click at [584, 37] on link "4 Pick" at bounding box center [559, 36] width 126 height 35
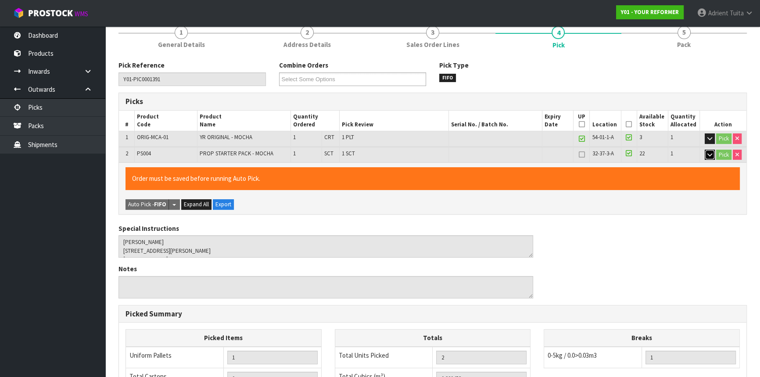
click at [709, 154] on icon "button" at bounding box center [710, 155] width 5 height 6
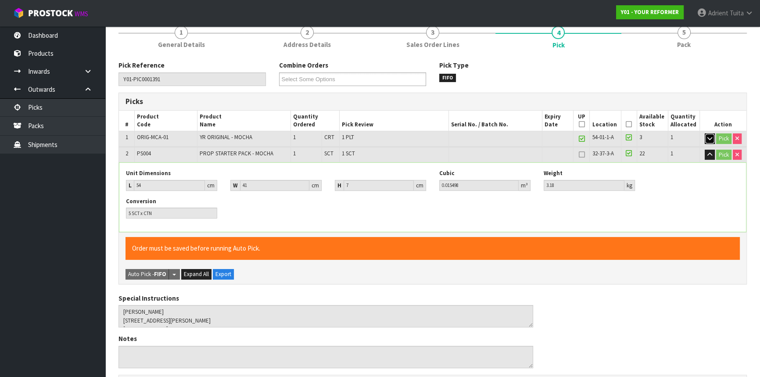
click at [711, 139] on button "button" at bounding box center [710, 138] width 10 height 11
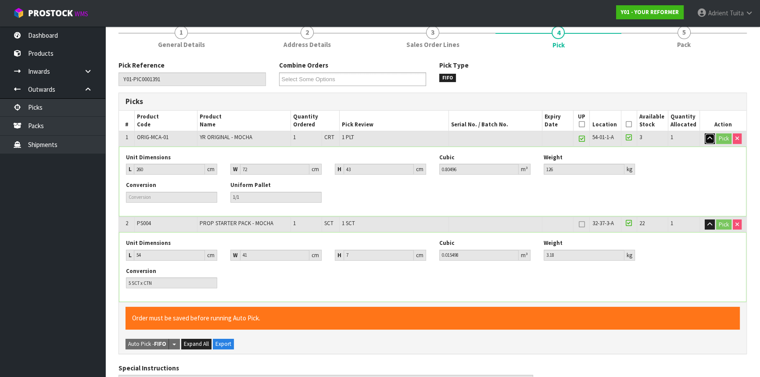
click at [711, 139] on icon "button" at bounding box center [710, 139] width 5 height 6
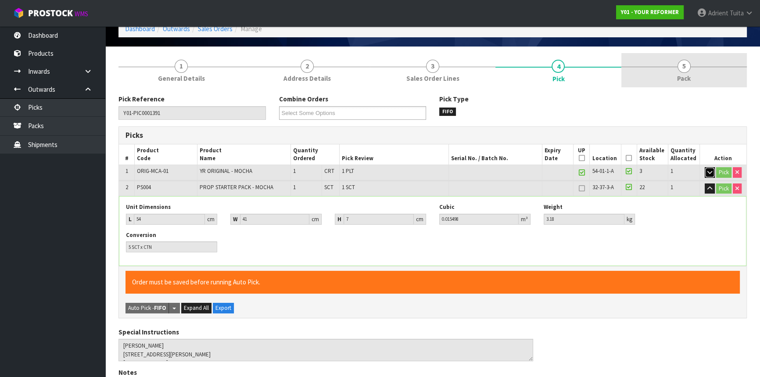
scroll to position [0, 0]
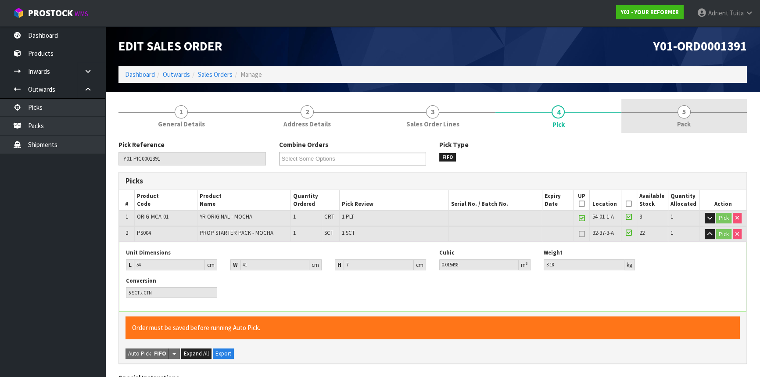
click at [680, 106] on span "5" at bounding box center [684, 111] width 13 height 13
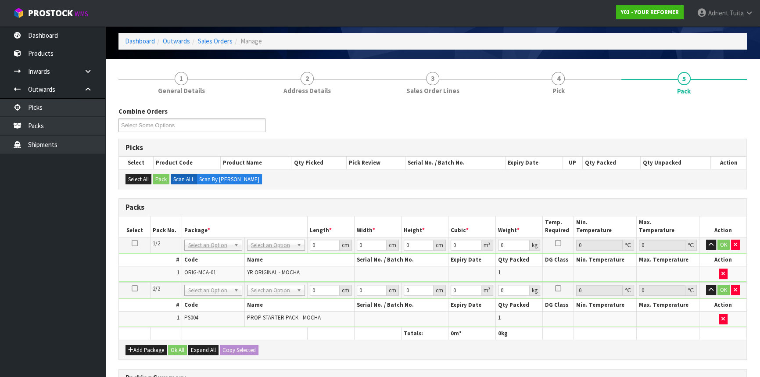
scroll to position [79, 0]
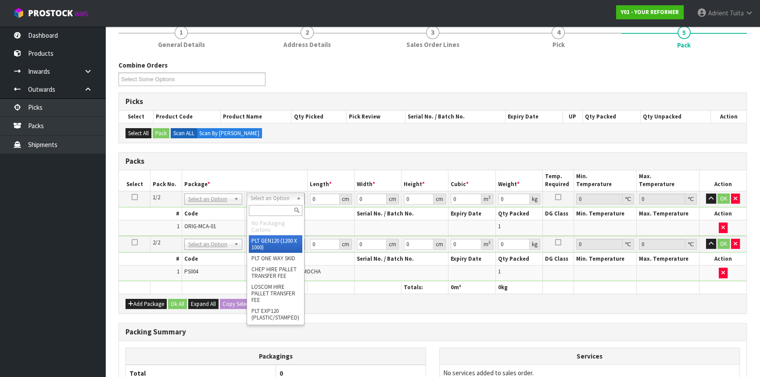
click at [263, 213] on input "text" at bounding box center [276, 210] width 54 height 11
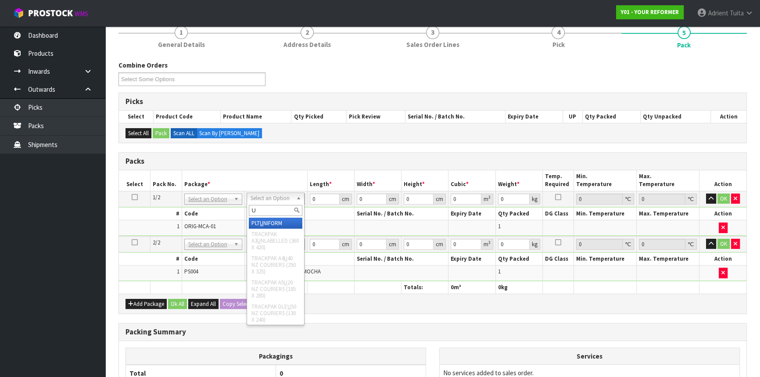
type input "U"
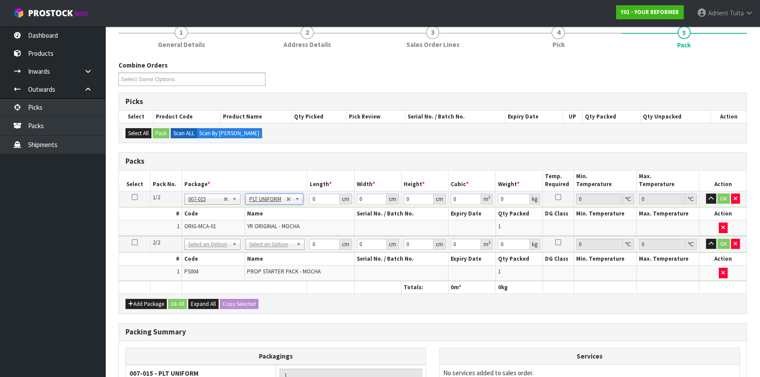
type input "126"
drag, startPoint x: 266, startPoint y: 242, endPoint x: 266, endPoint y: 262, distance: 19.8
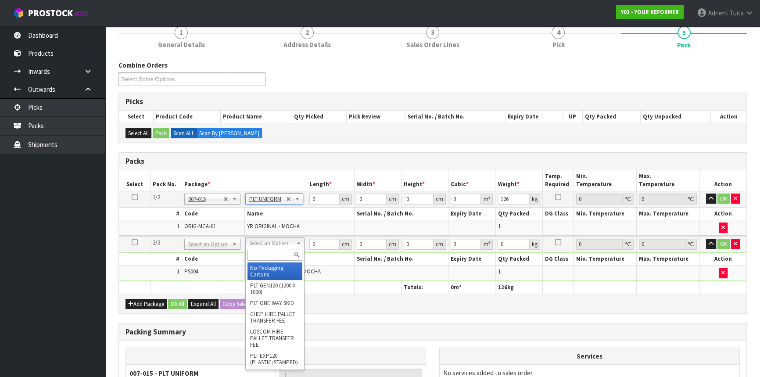
drag, startPoint x: 266, startPoint y: 265, endPoint x: 305, endPoint y: 231, distance: 51.4
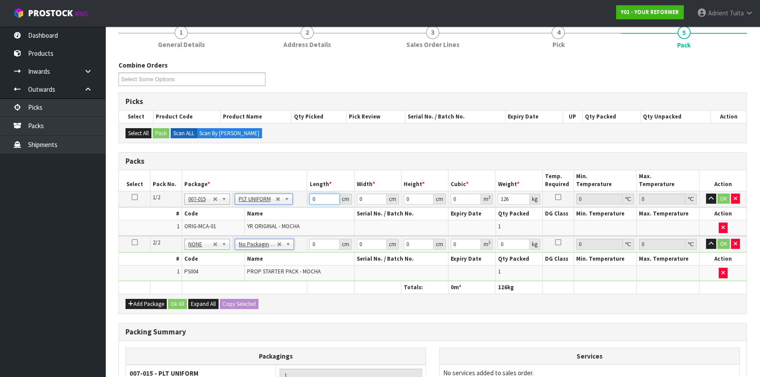
click at [309, 201] on input "0" at bounding box center [324, 199] width 30 height 11
drag, startPoint x: 309, startPoint y: 201, endPoint x: 525, endPoint y: 188, distance: 215.5
click at [315, 201] on input "0" at bounding box center [324, 199] width 30 height 11
type input "60"
type input "74"
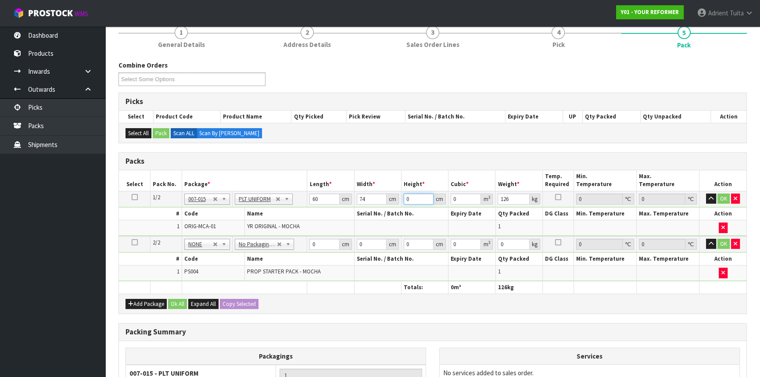
type input "4"
type input "0.01776"
type input "42"
type input "0.18648"
type input "42"
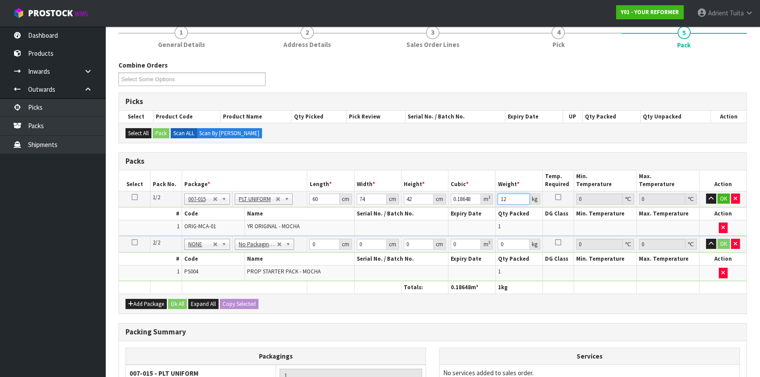
type input "126"
click button "OK" at bounding box center [724, 199] width 12 height 11
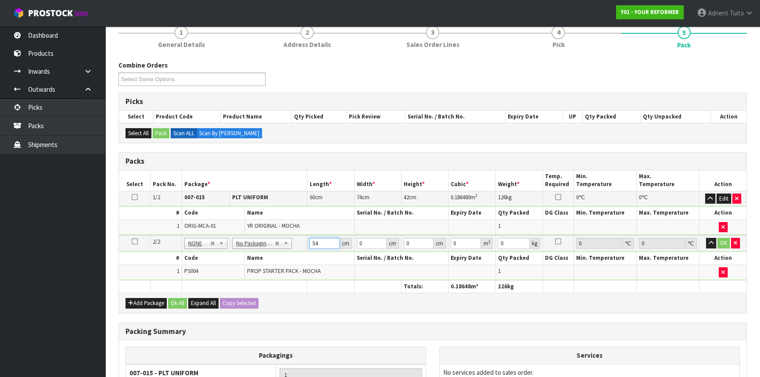
type input "54"
type input "41"
type input "7"
type input "0.015498"
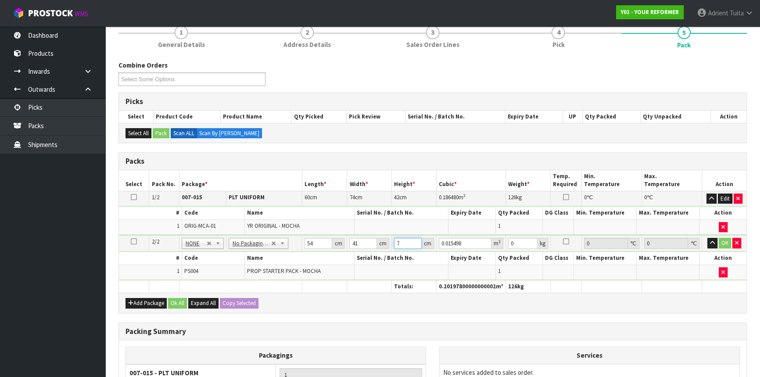
type input "7"
type input "4"
click button "OK" at bounding box center [725, 243] width 12 height 11
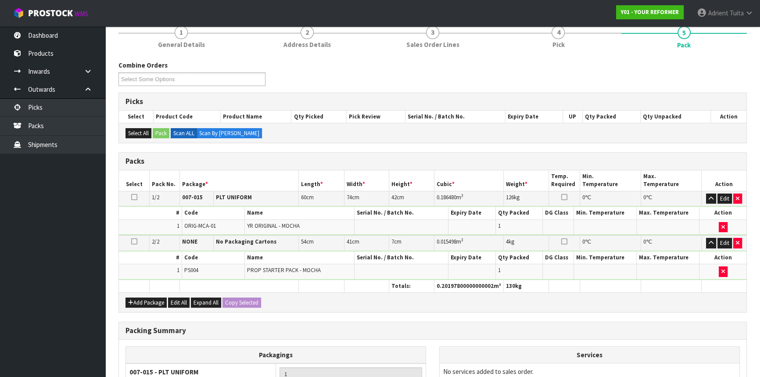
scroll to position [200, 0]
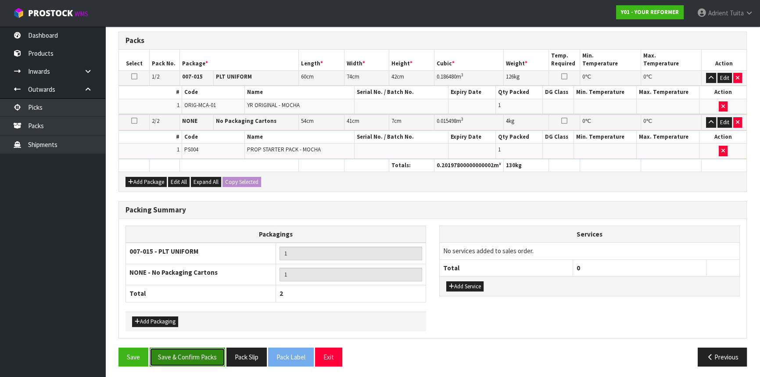
click at [205, 353] on button "Save & Confirm Packs" at bounding box center [188, 357] width 76 height 19
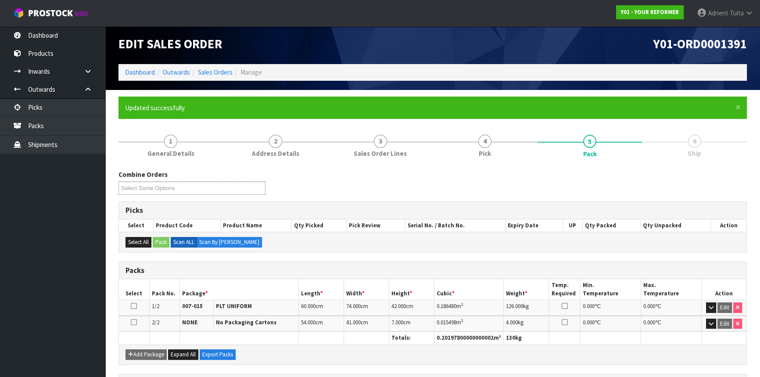
scroll to position [0, 0]
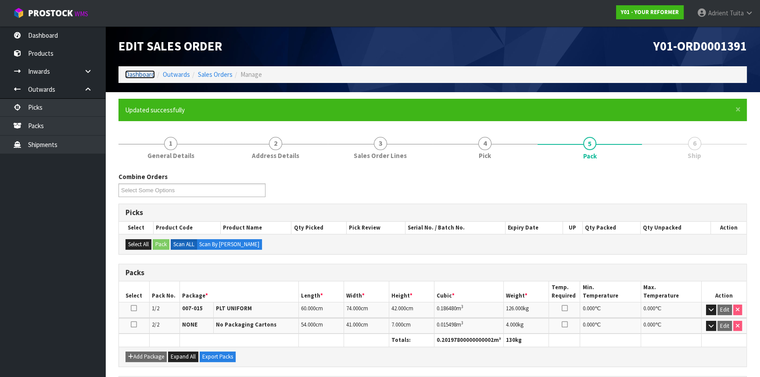
click at [141, 78] on link "Dashboard" at bounding box center [140, 74] width 30 height 8
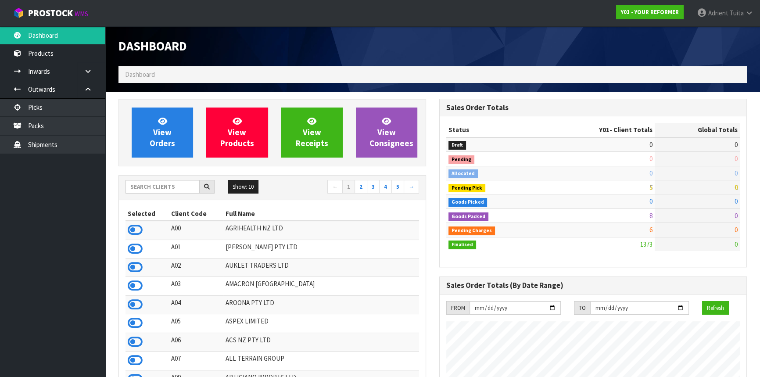
scroll to position [607, 320]
click at [740, 22] on link "[PERSON_NAME]" at bounding box center [726, 13] width 70 height 26
click at [733, 39] on link "Logout" at bounding box center [725, 35] width 69 height 12
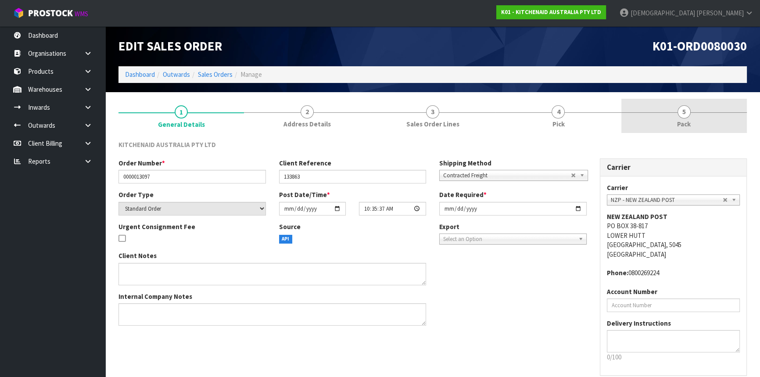
click at [689, 101] on link "5 Pack" at bounding box center [685, 116] width 126 height 35
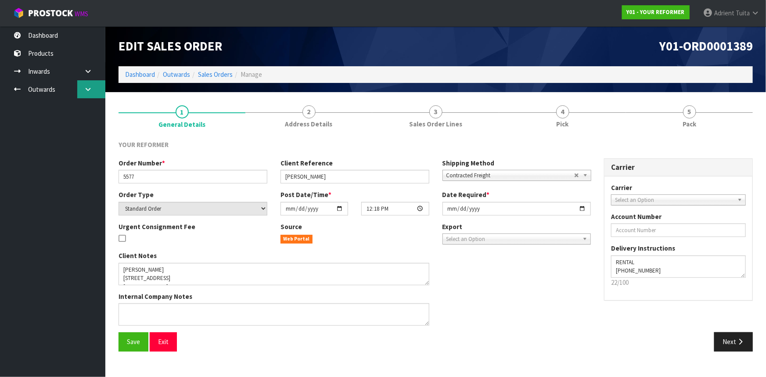
click at [81, 87] on link at bounding box center [91, 89] width 28 height 18
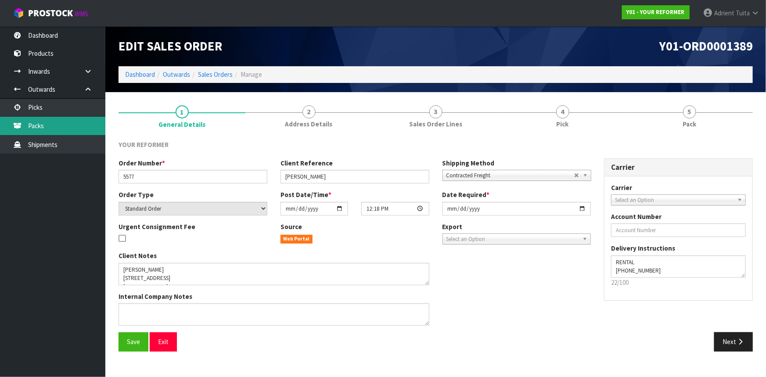
click at [58, 122] on link "Packs" at bounding box center [52, 126] width 105 height 18
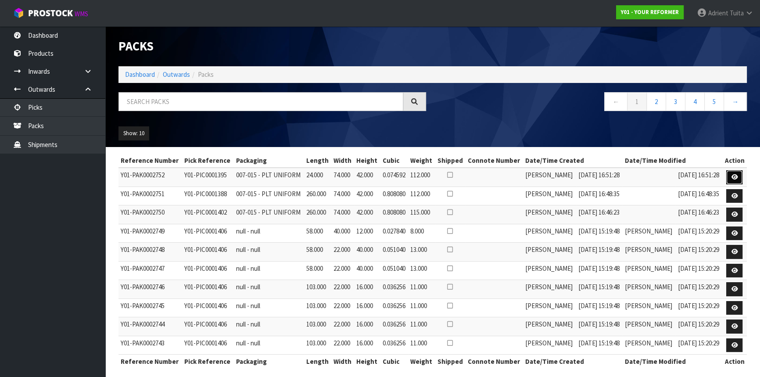
click at [733, 176] on icon at bounding box center [734, 177] width 7 height 6
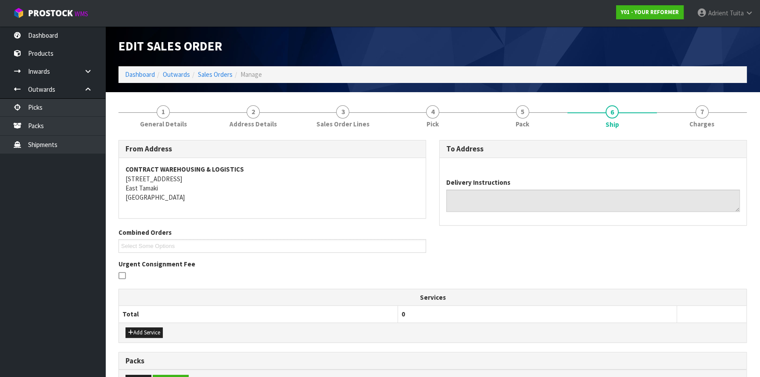
type textarea "RENTAL [PHONE_NUMBER]"
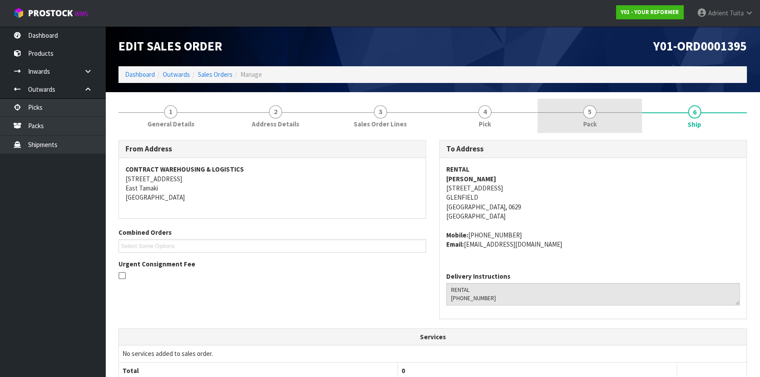
click at [591, 119] on link "5 Pack" at bounding box center [590, 116] width 105 height 35
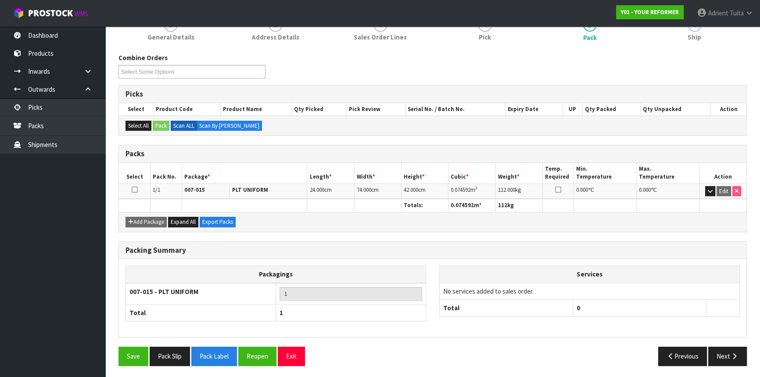
scroll to position [87, 0]
click at [257, 350] on button "Reopen" at bounding box center [257, 355] width 38 height 19
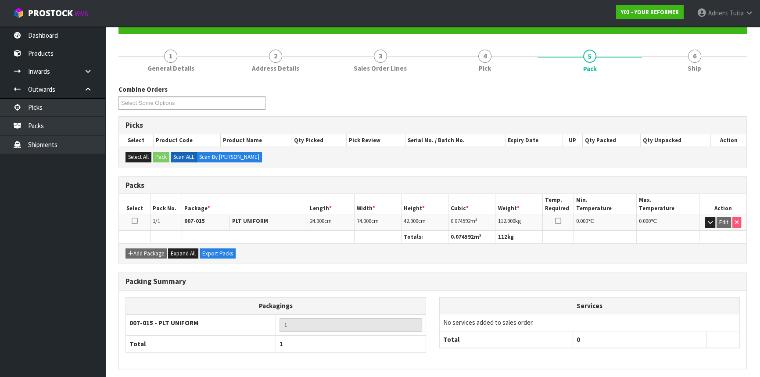
scroll to position [0, 0]
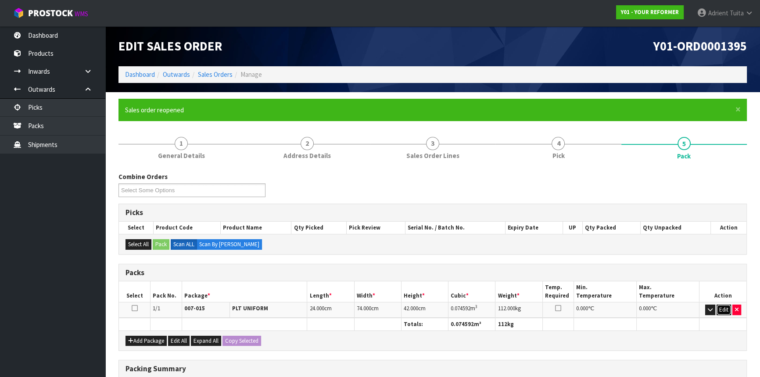
click at [724, 307] on button "Edit" at bounding box center [724, 310] width 14 height 11
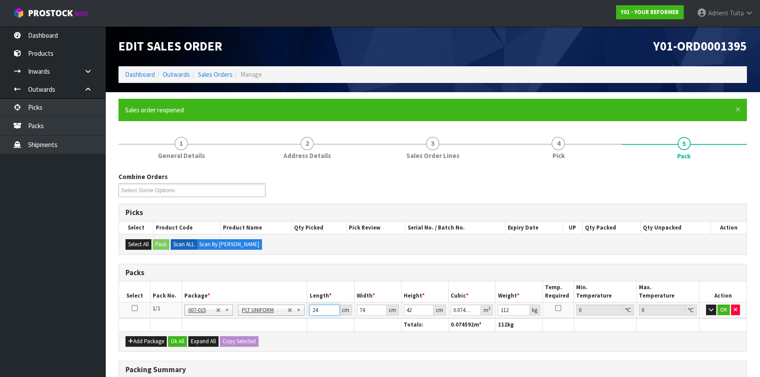
click at [322, 307] on input "24" at bounding box center [324, 310] width 30 height 11
click at [314, 307] on input "24" at bounding box center [324, 310] width 30 height 11
type input "274"
type input "0.851592"
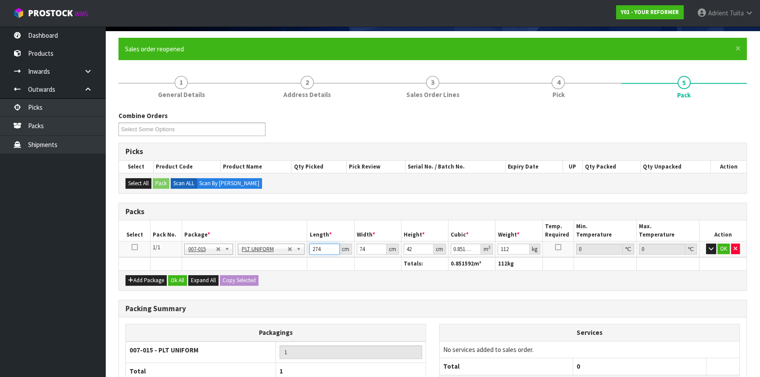
scroll to position [139, 0]
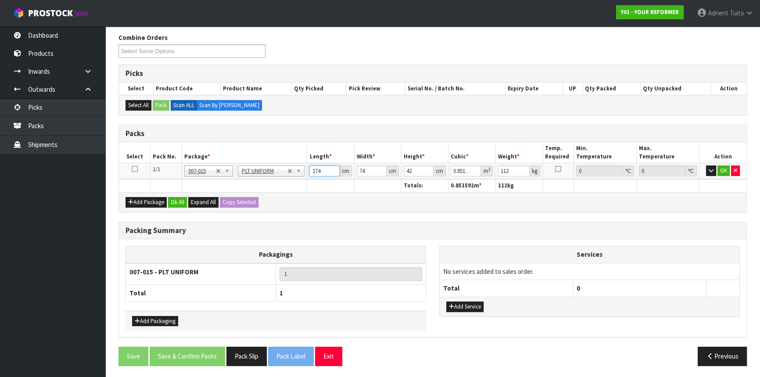
type input "24"
type input "0.074592"
type input "2"
type input "0.006216"
type input "26"
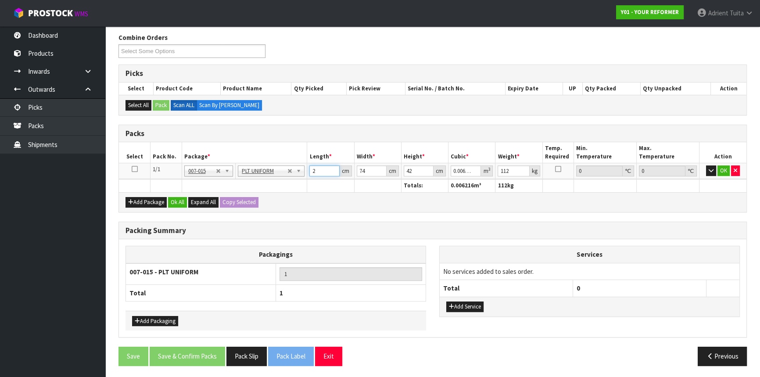
type input "0.080808"
type input "260"
type input "0.80808"
type input "260"
click at [182, 201] on button "Ok All" at bounding box center [177, 202] width 19 height 11
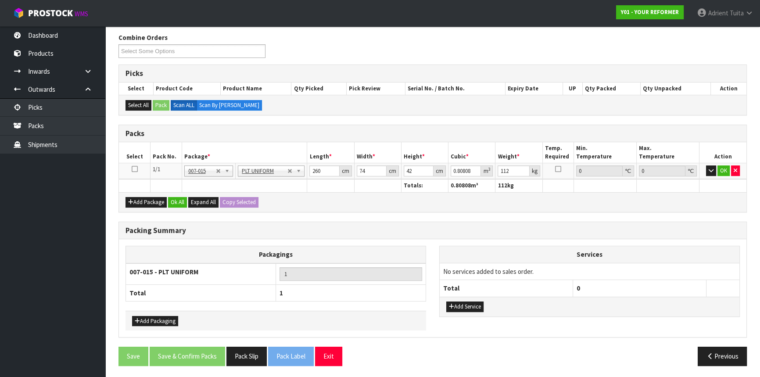
scroll to position [138, 0]
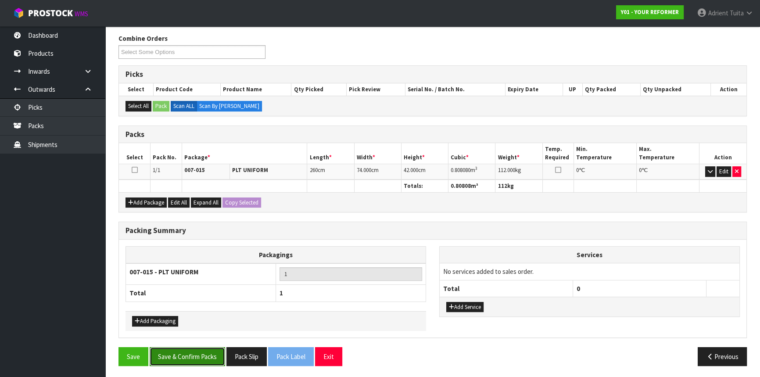
click at [185, 355] on button "Save & Confirm Packs" at bounding box center [188, 356] width 76 height 19
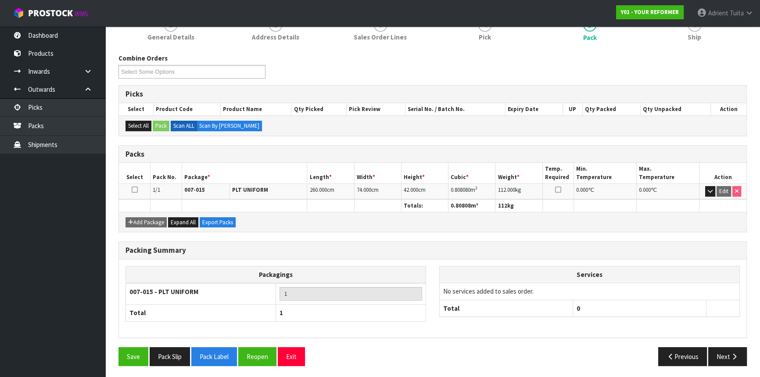
scroll to position [0, 0]
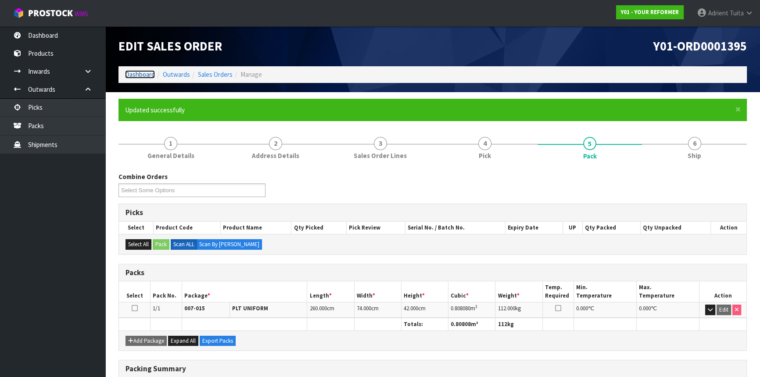
click at [145, 75] on link "Dashboard" at bounding box center [140, 74] width 30 height 8
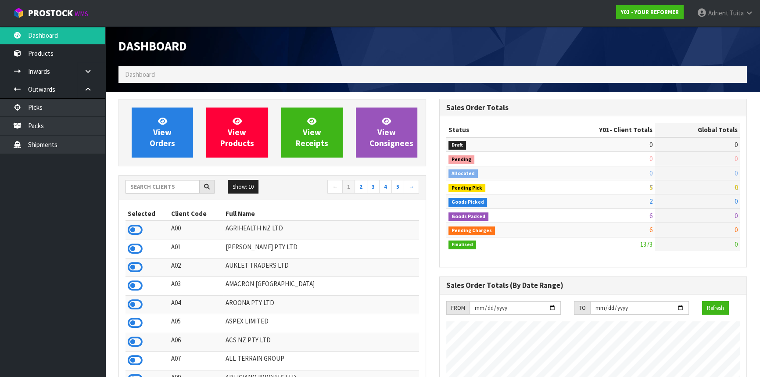
scroll to position [607, 320]
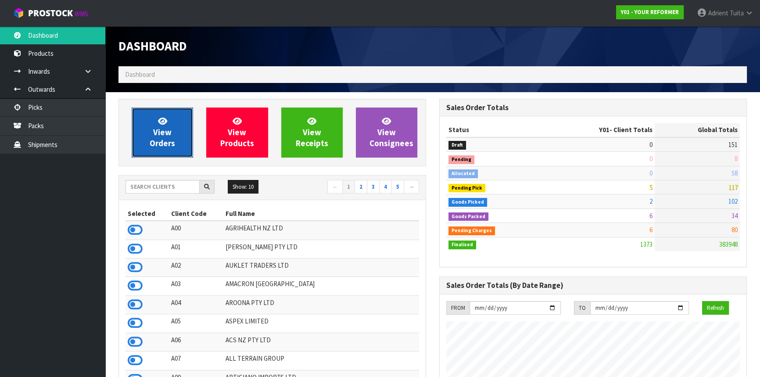
click at [168, 119] on link "View Orders" at bounding box center [162, 133] width 61 height 50
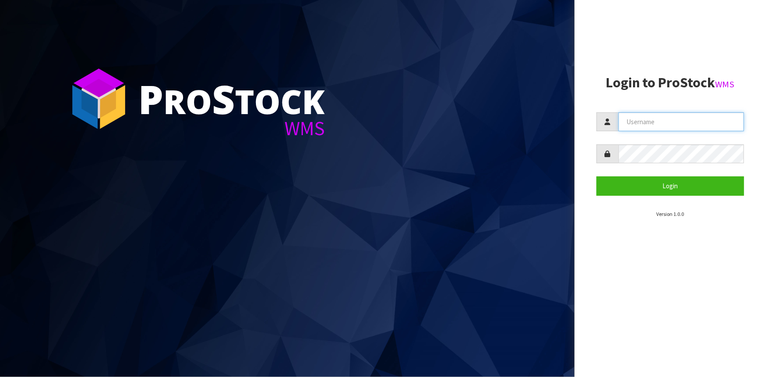
click at [641, 119] on input "text" at bounding box center [682, 121] width 126 height 19
type input "KRISHNA"
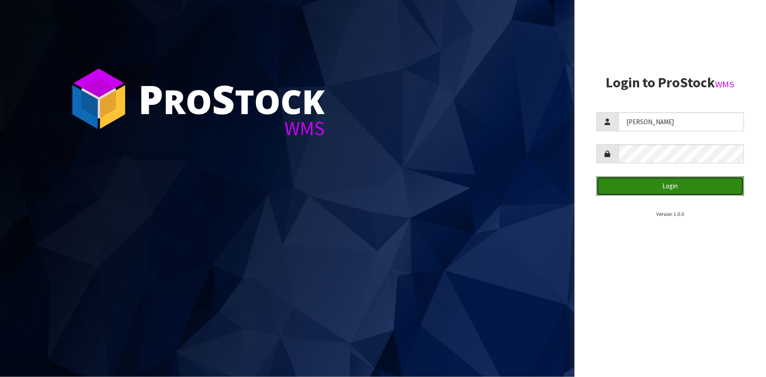
click at [704, 184] on button "Login" at bounding box center [671, 185] width 148 height 19
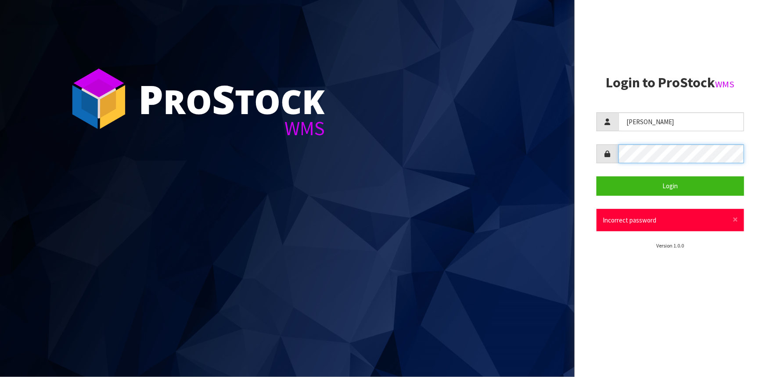
click at [601, 155] on div at bounding box center [671, 153] width 148 height 19
click at [597, 176] on button "Login" at bounding box center [671, 185] width 148 height 19
